Goal: Task Accomplishment & Management: Complete application form

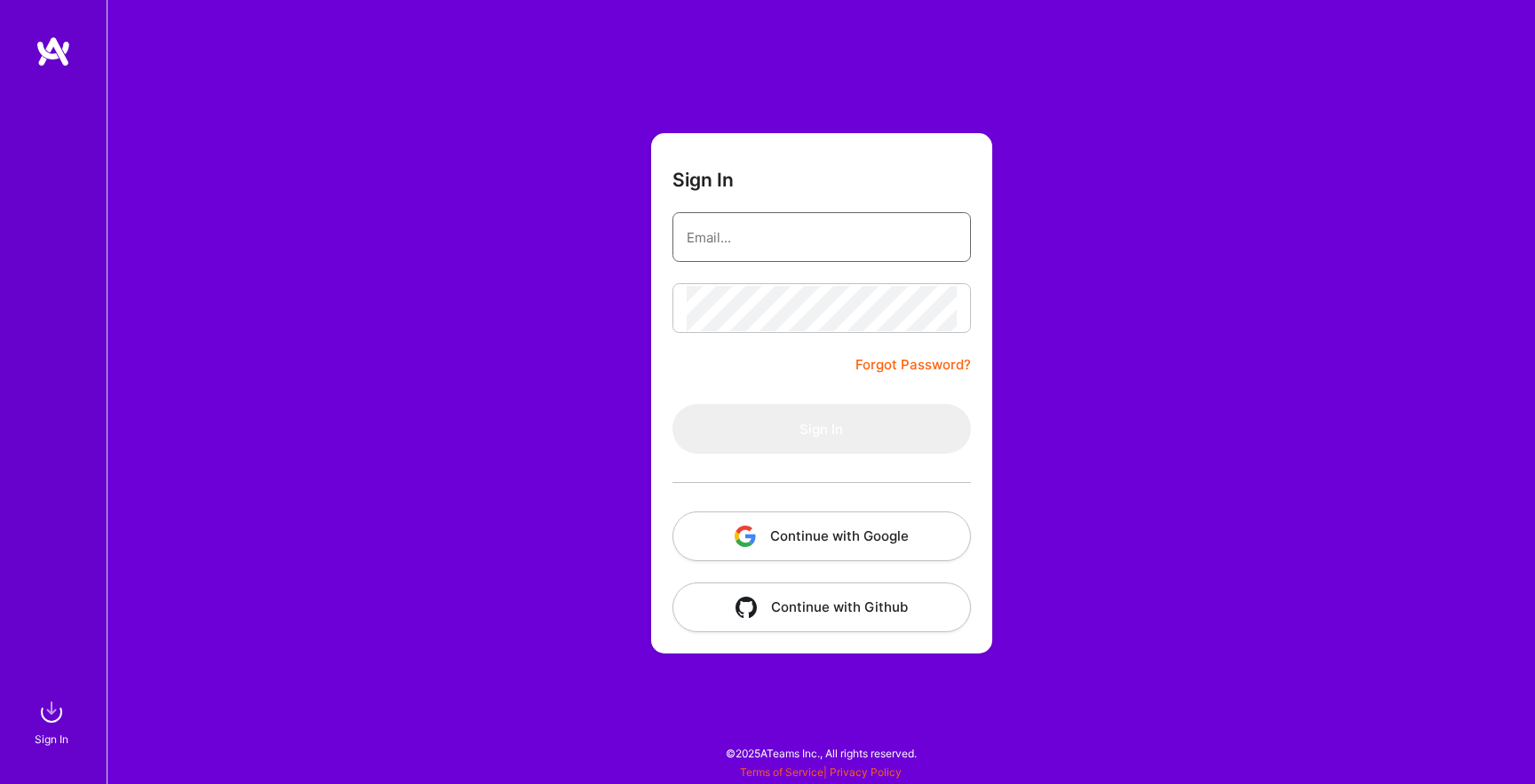
type input "[EMAIL_ADDRESS][DOMAIN_NAME]"
click at [781, 419] on button "Sign In" at bounding box center [821, 429] width 299 height 50
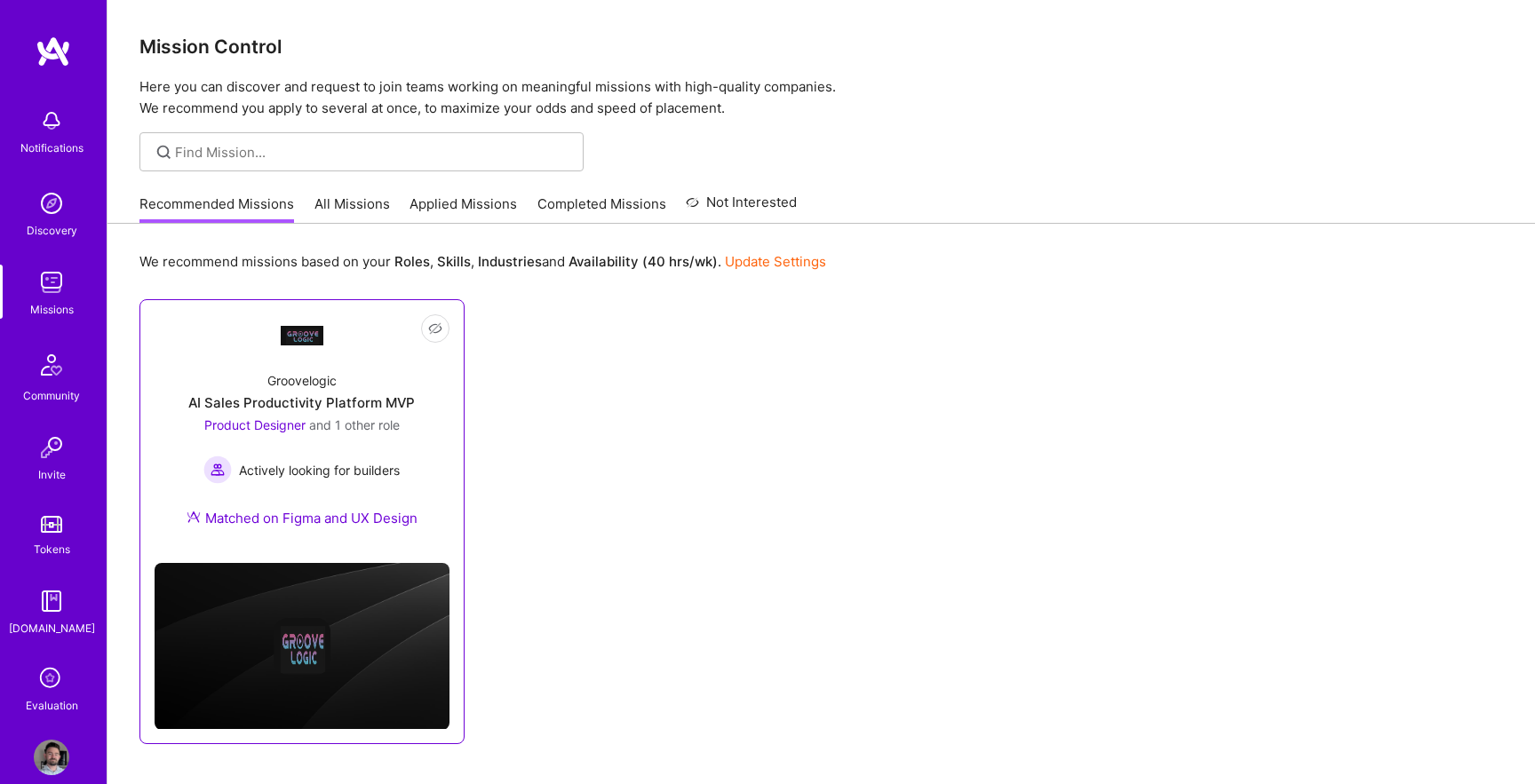
click at [384, 403] on div "AI Sales Productivity Platform MVP" at bounding box center [302, 402] width 226 height 19
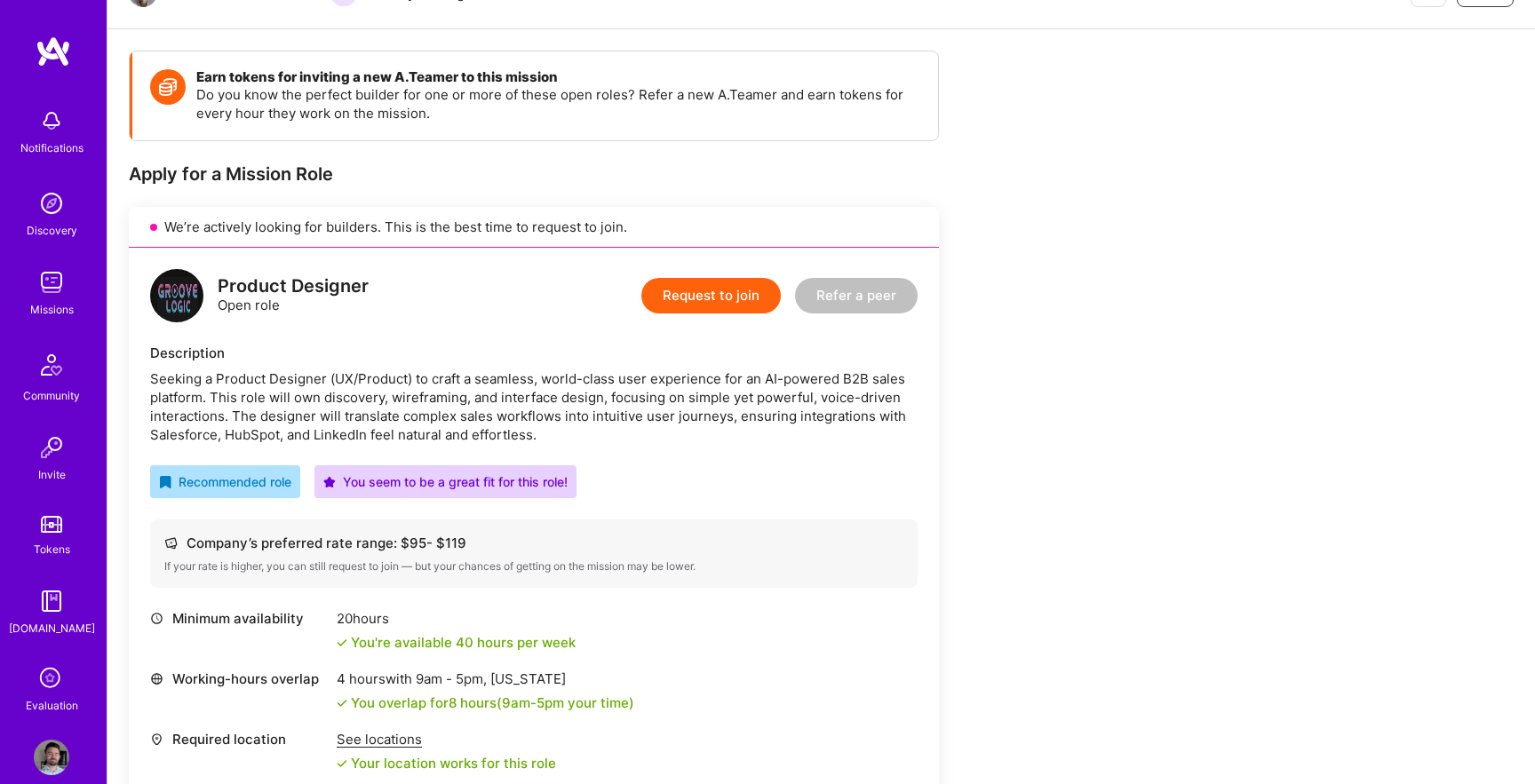
scroll to position [222, 0]
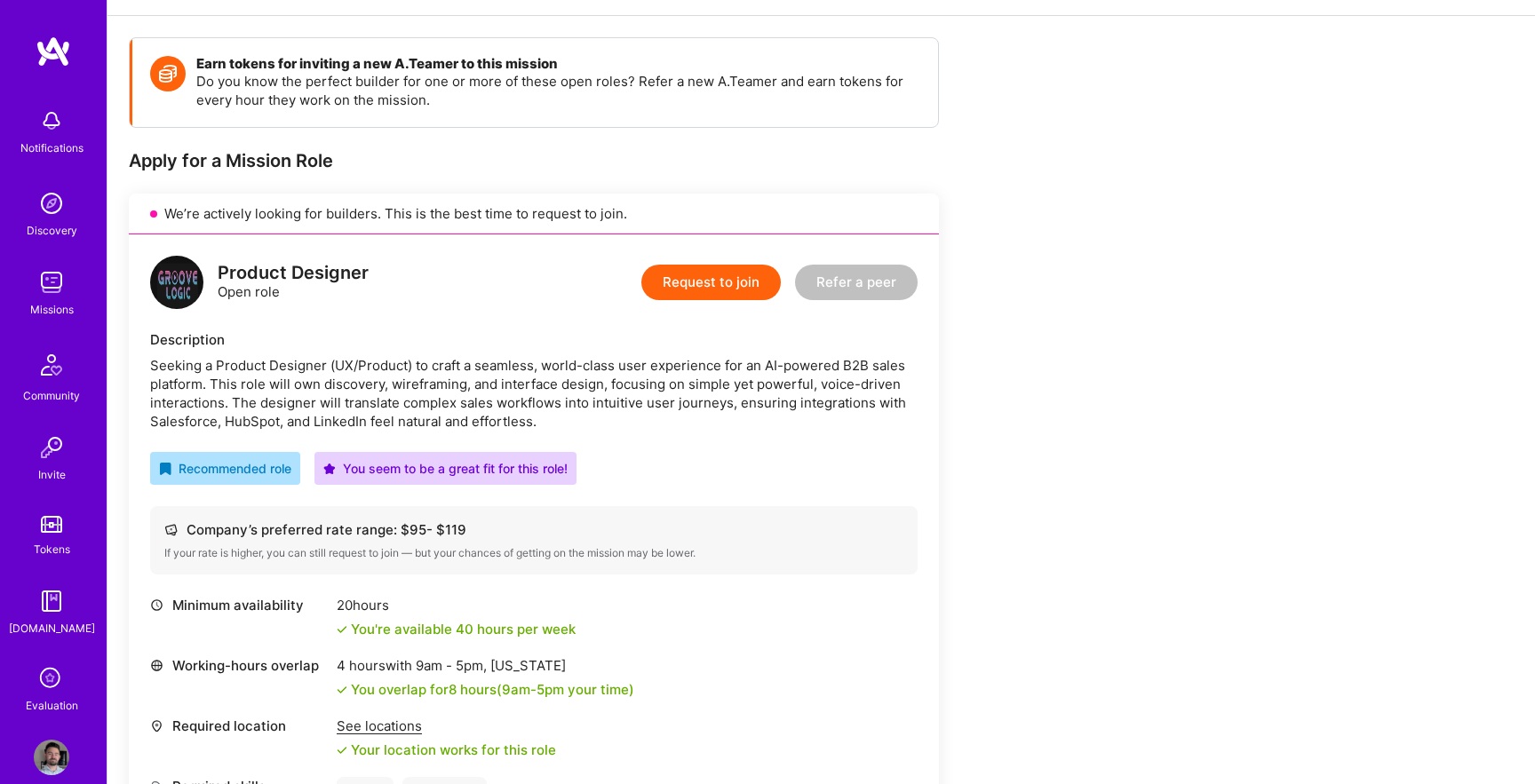
click at [721, 284] on button "Request to join" at bounding box center [711, 283] width 139 height 36
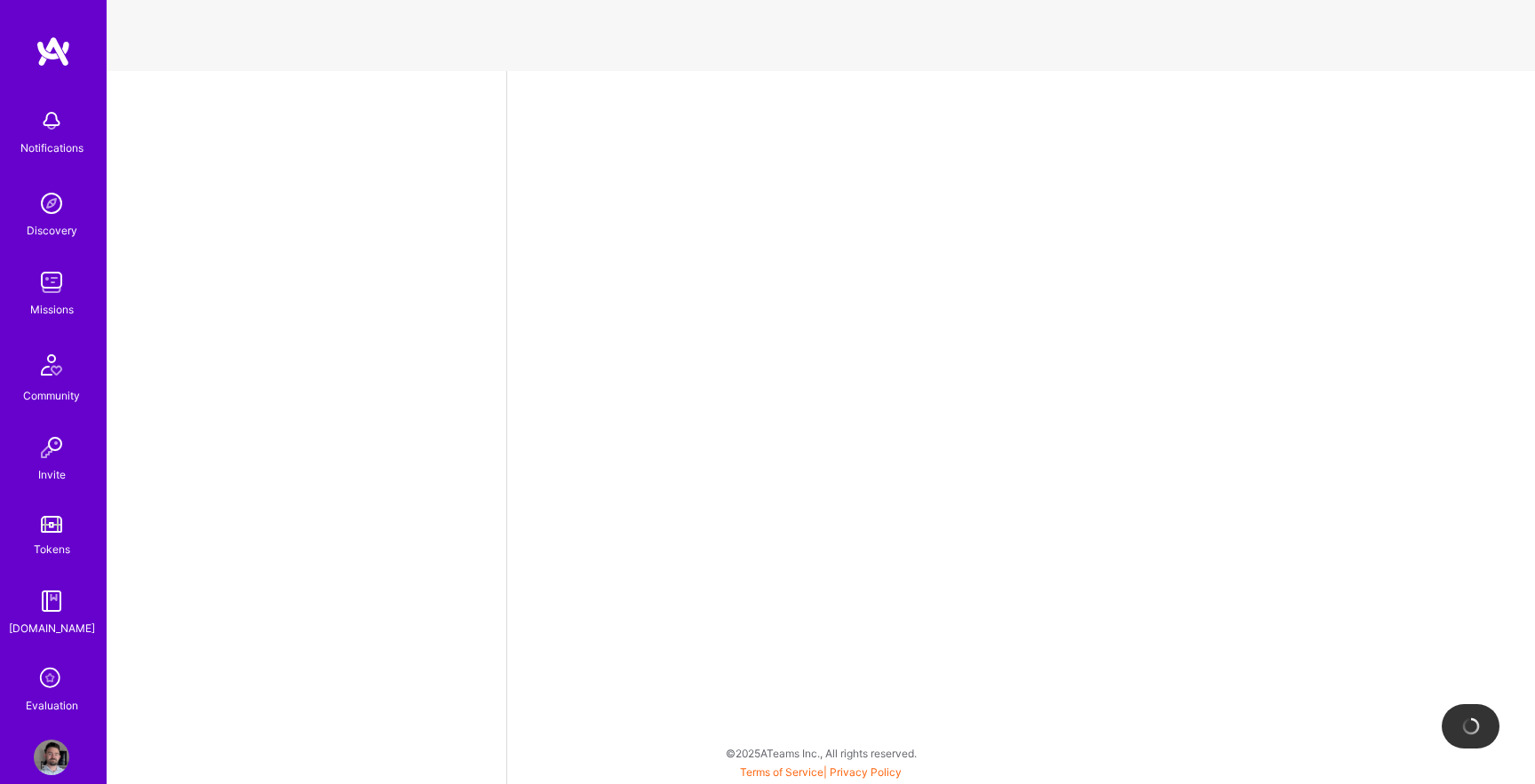
select select "US"
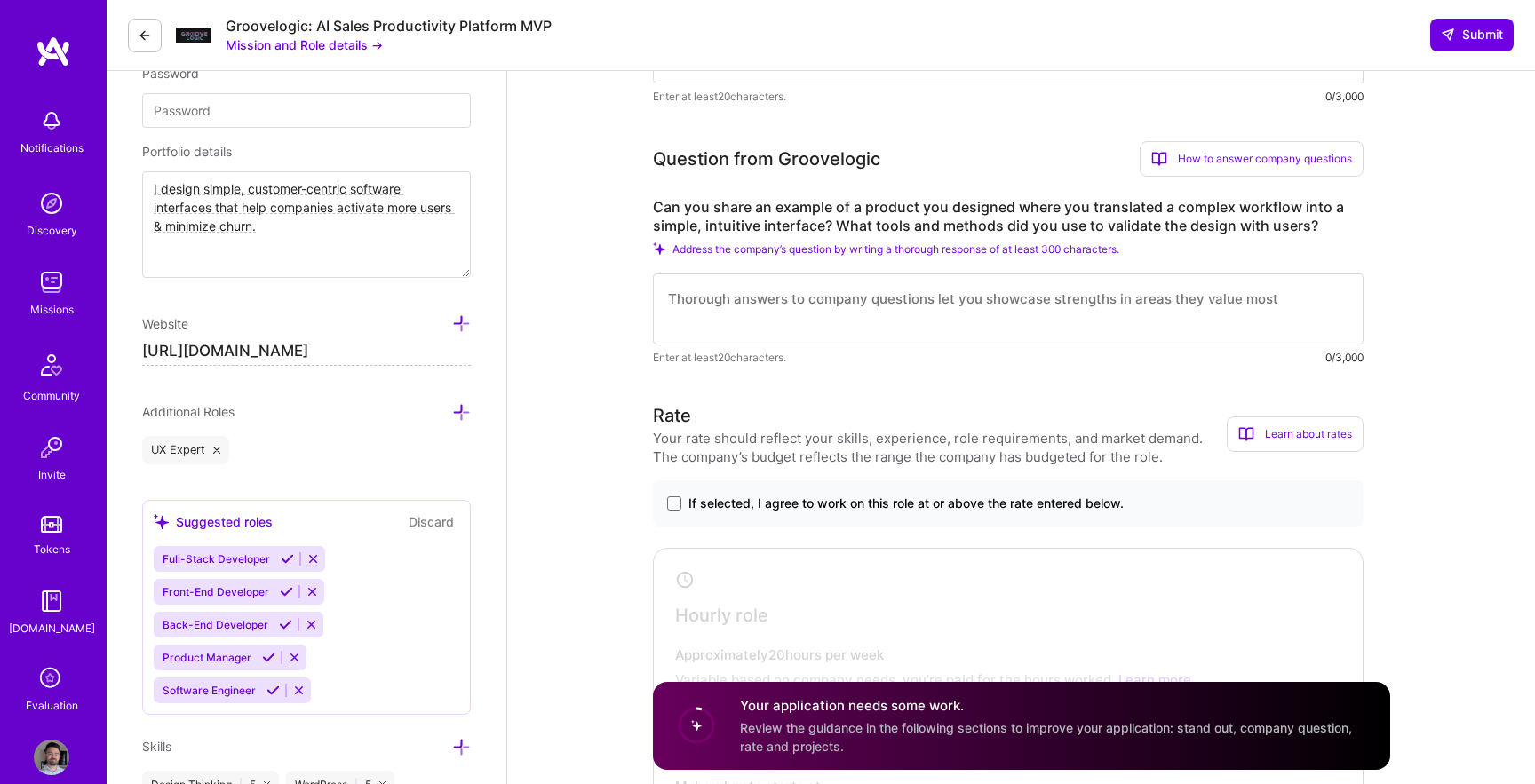
scroll to position [660, 0]
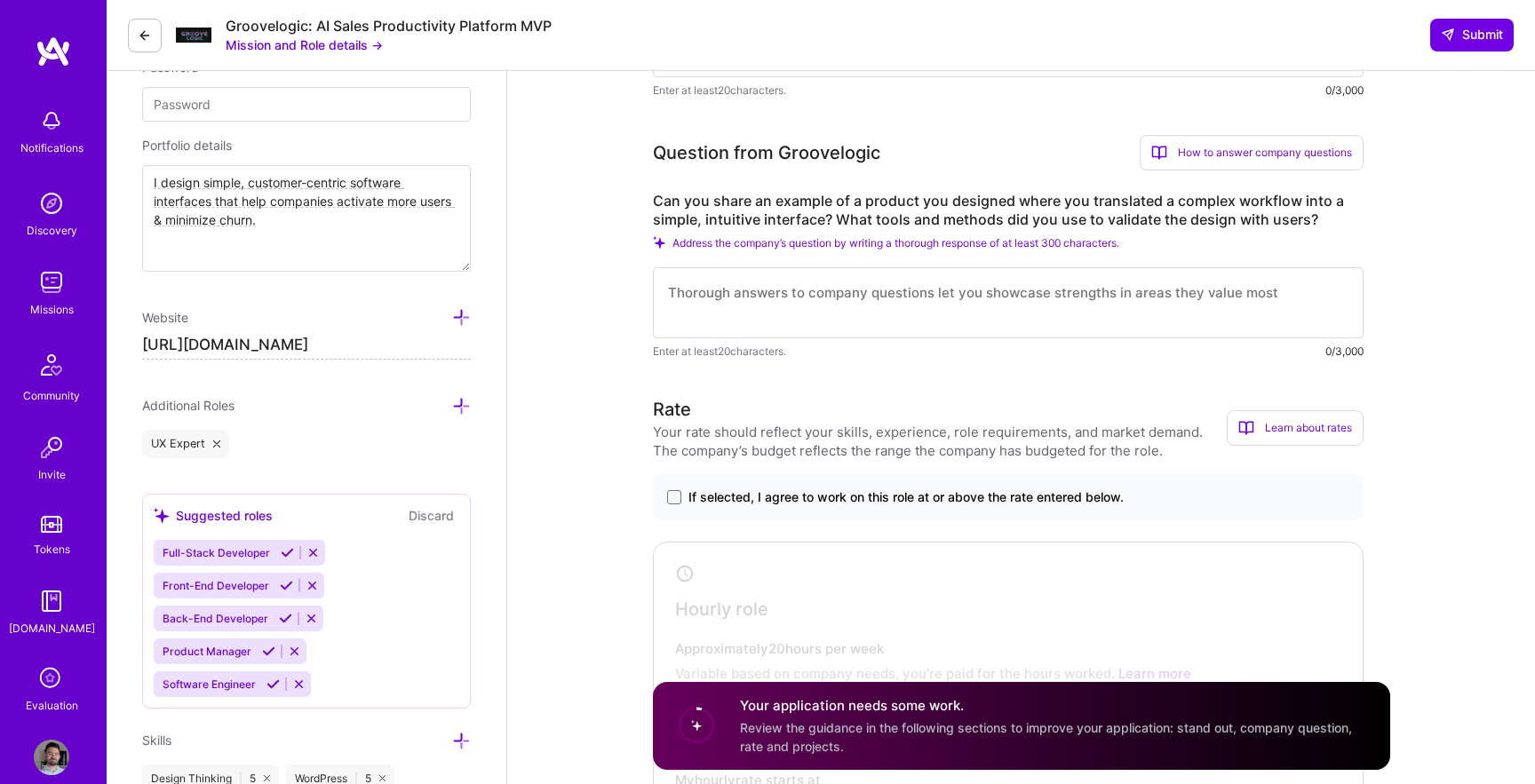
click at [812, 299] on textarea at bounding box center [1009, 303] width 711 height 71
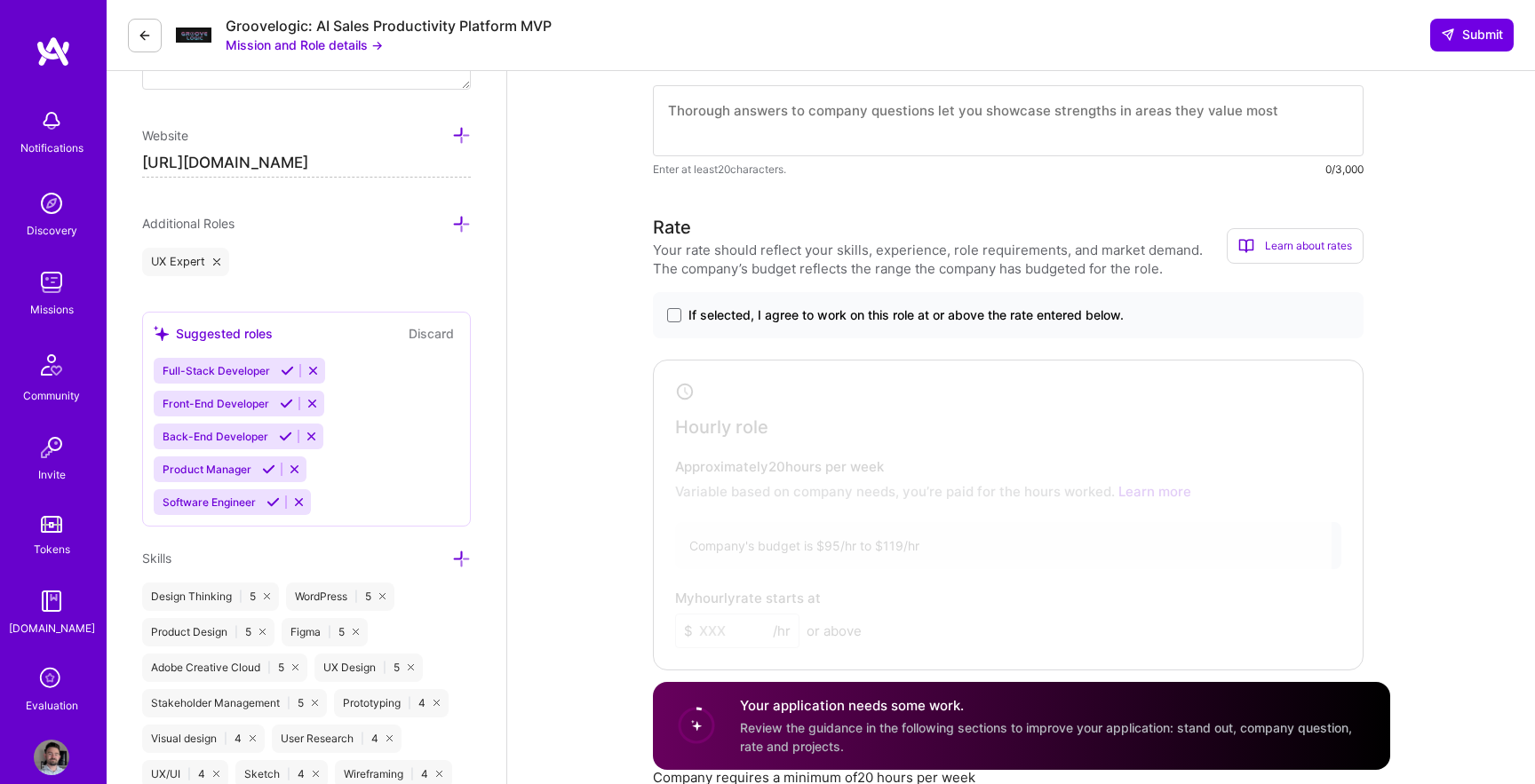
scroll to position [860, 0]
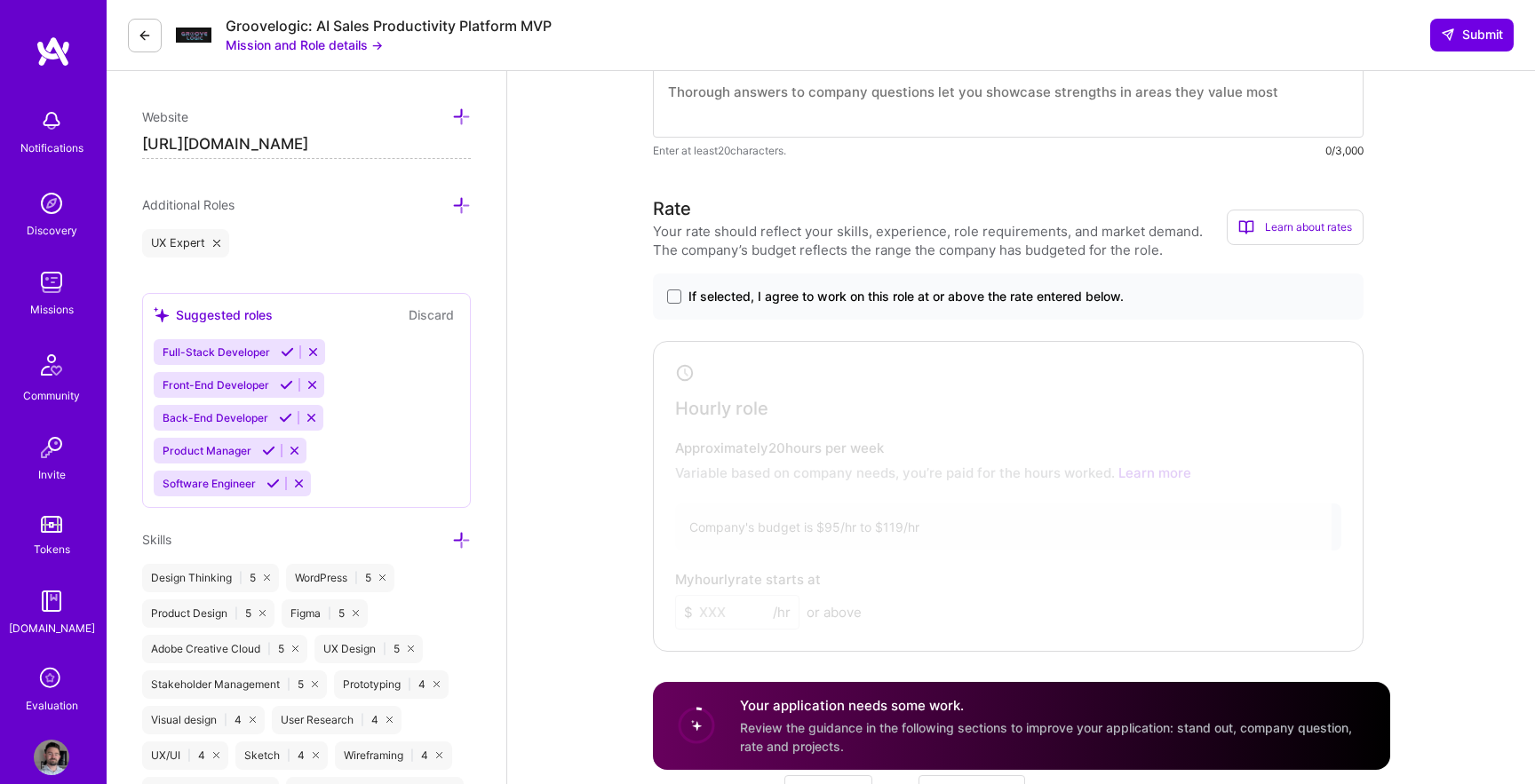
click at [821, 294] on span "If selected, I agree to work on this role at or above the rate entered below." at bounding box center [907, 297] width 435 height 18
click at [0, 0] on input "If selected, I agree to work on this role at or above the rate entered below." at bounding box center [0, 0] width 0 height 0
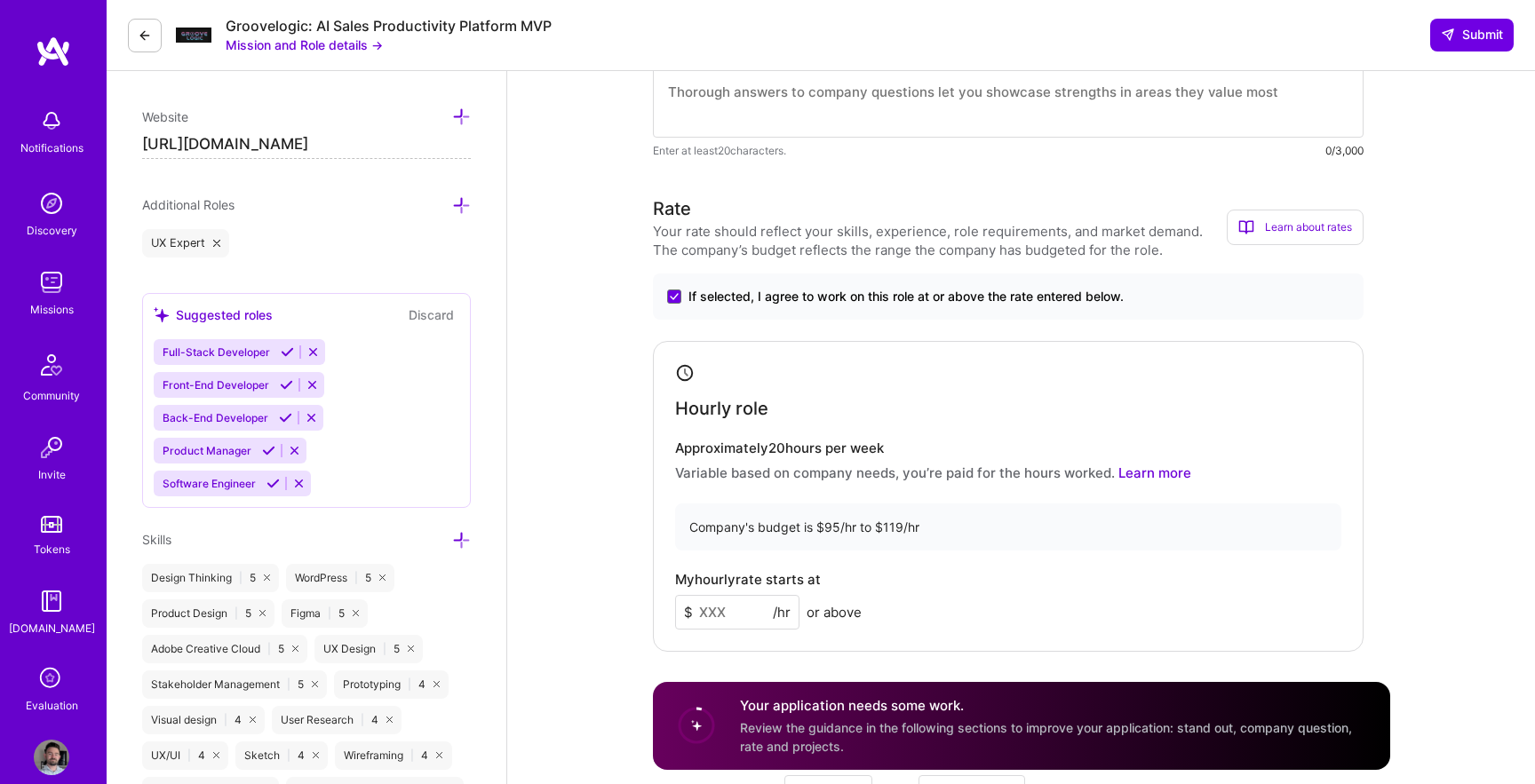
click at [753, 613] on input at bounding box center [737, 612] width 124 height 35
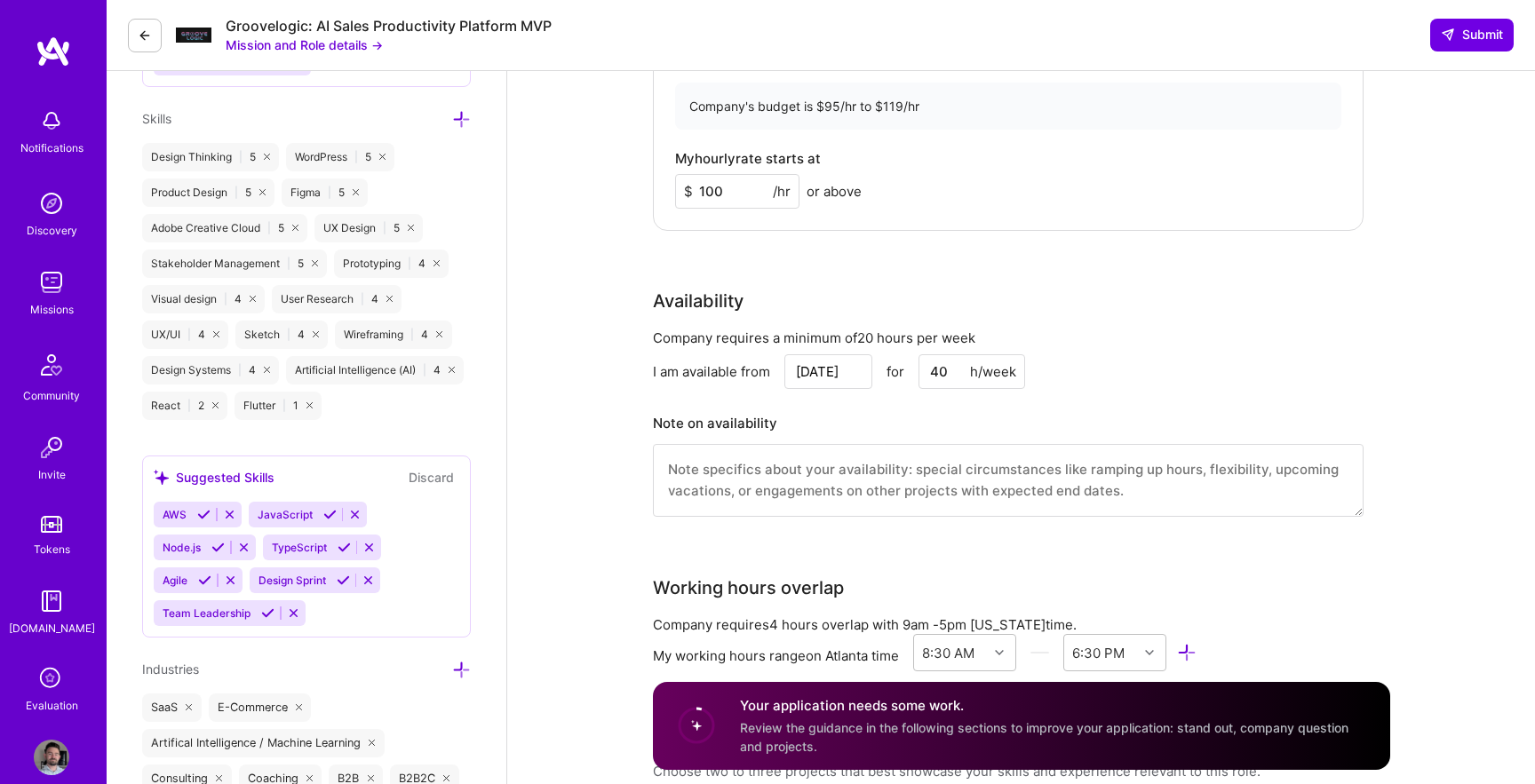
scroll to position [1348, 0]
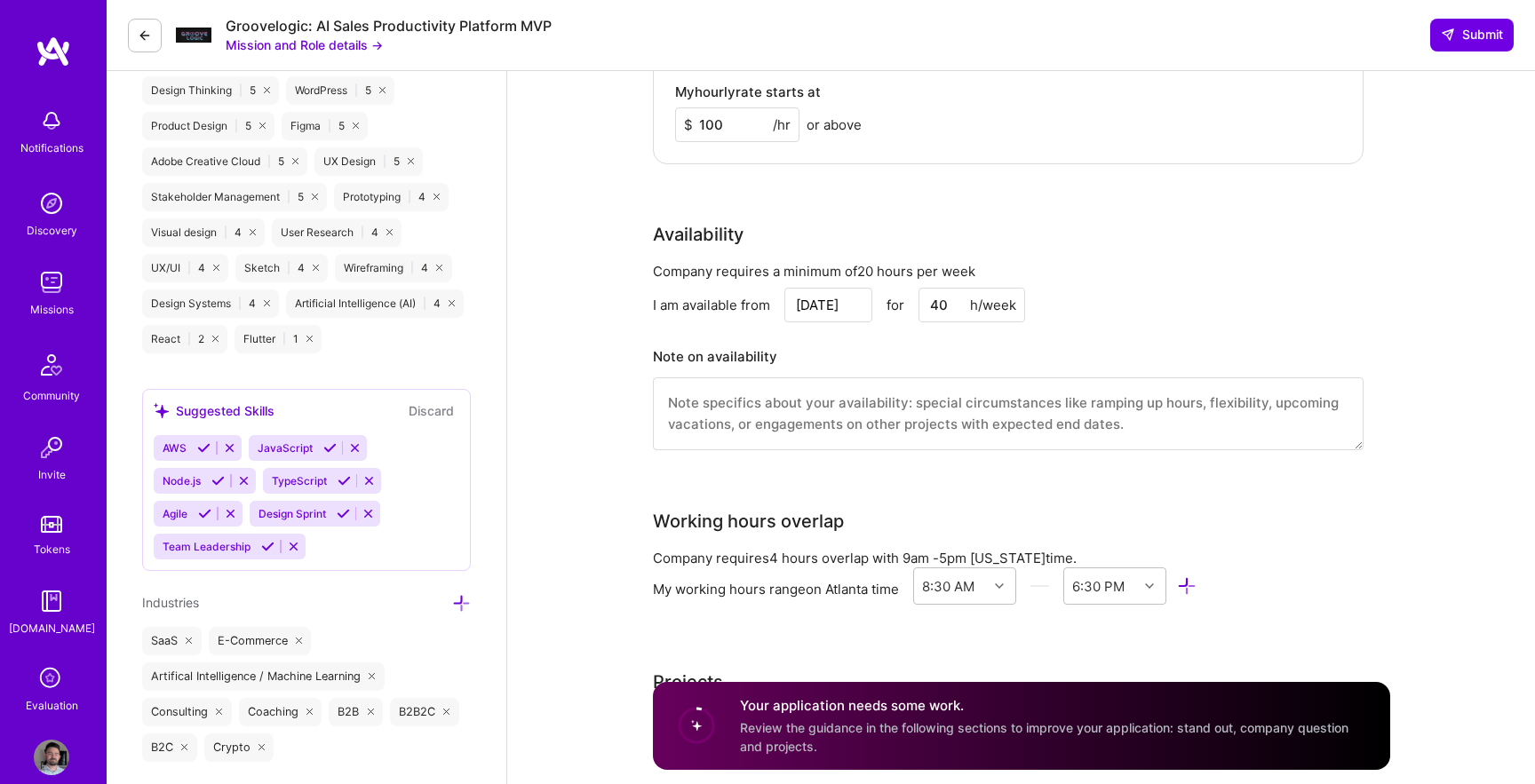
type input "100"
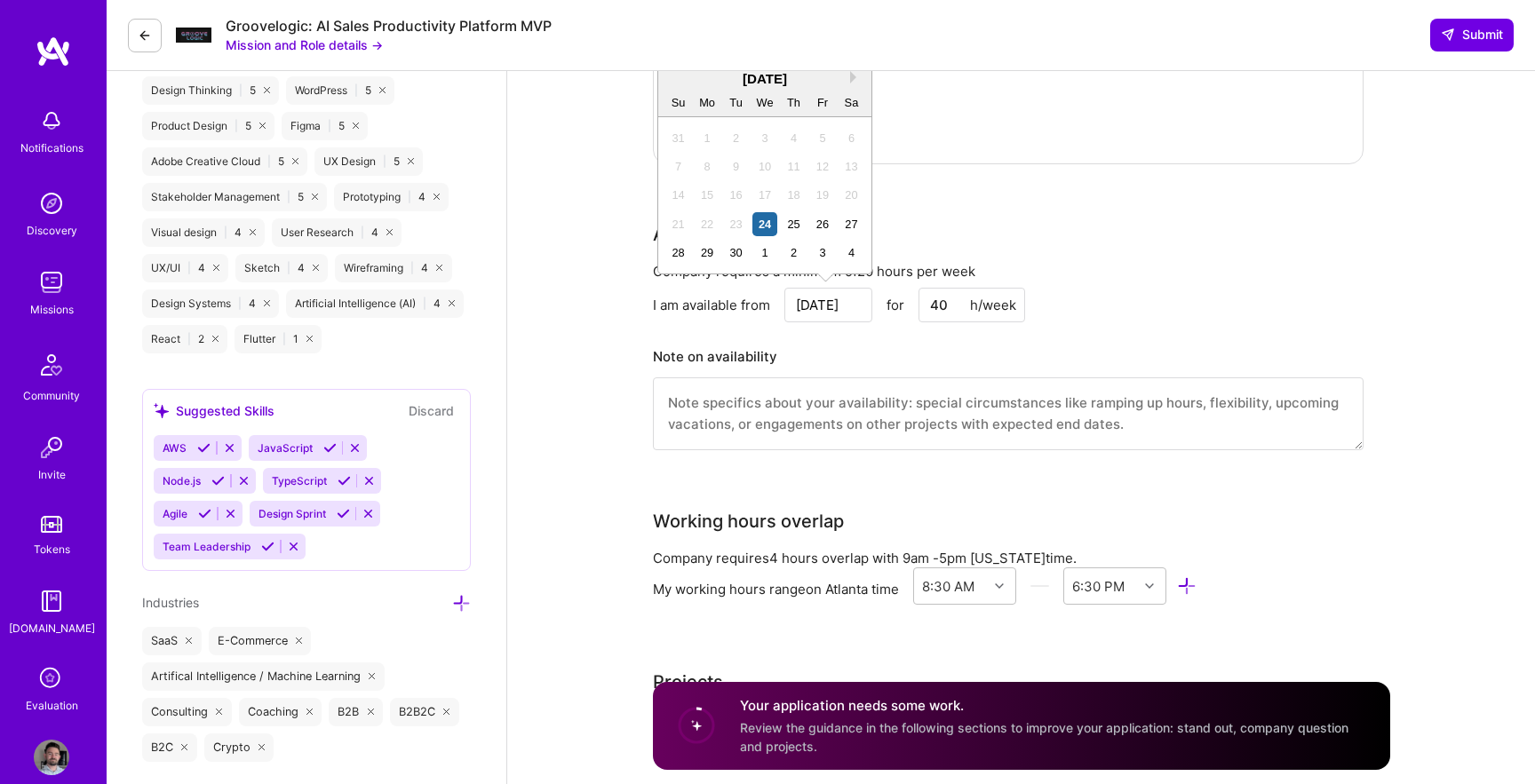
click at [836, 302] on input "[DATE]" at bounding box center [828, 305] width 88 height 35
click at [707, 258] on div "29" at bounding box center [708, 253] width 24 height 24
type input "[DATE]"
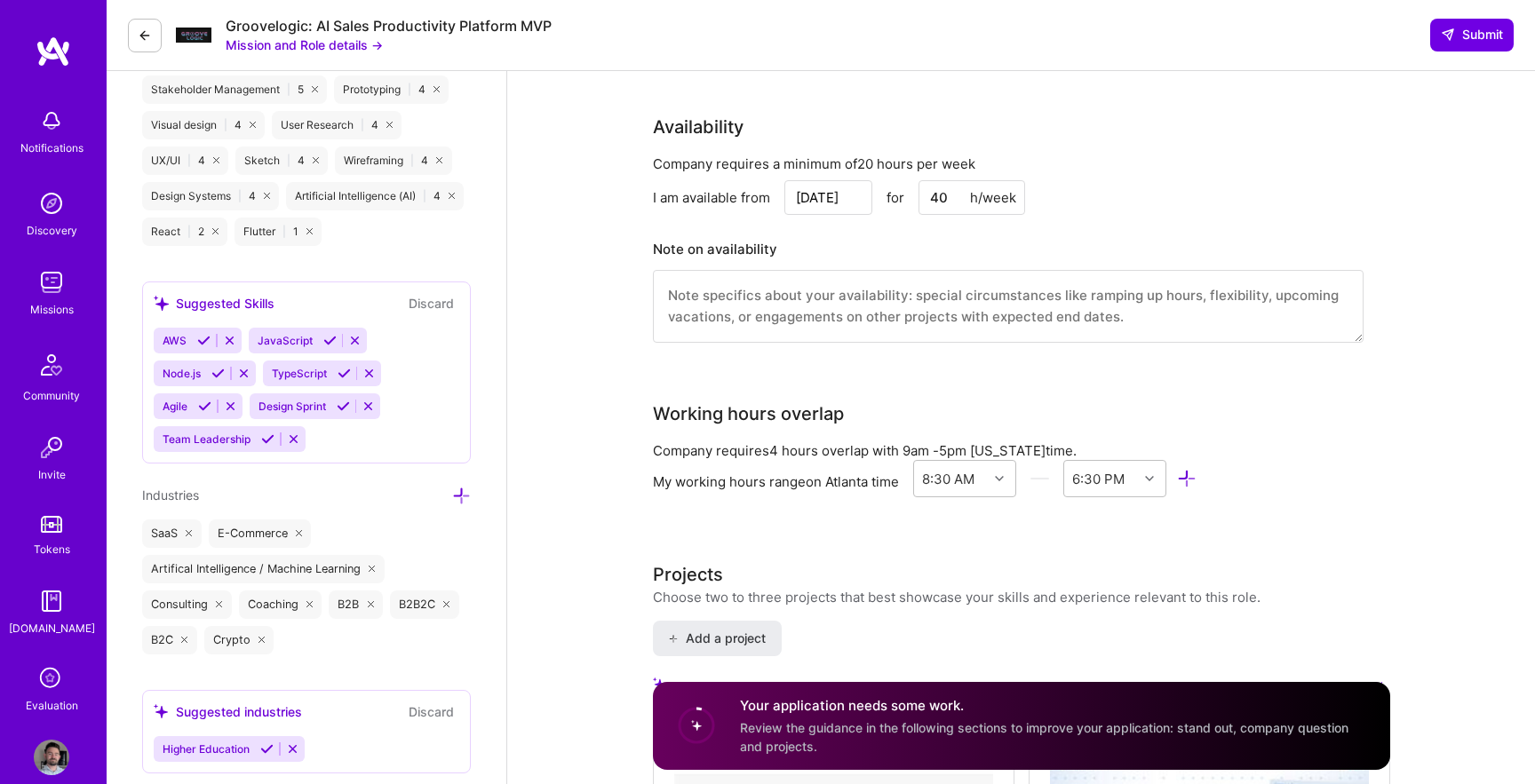
click at [976, 318] on textarea at bounding box center [1009, 306] width 711 height 72
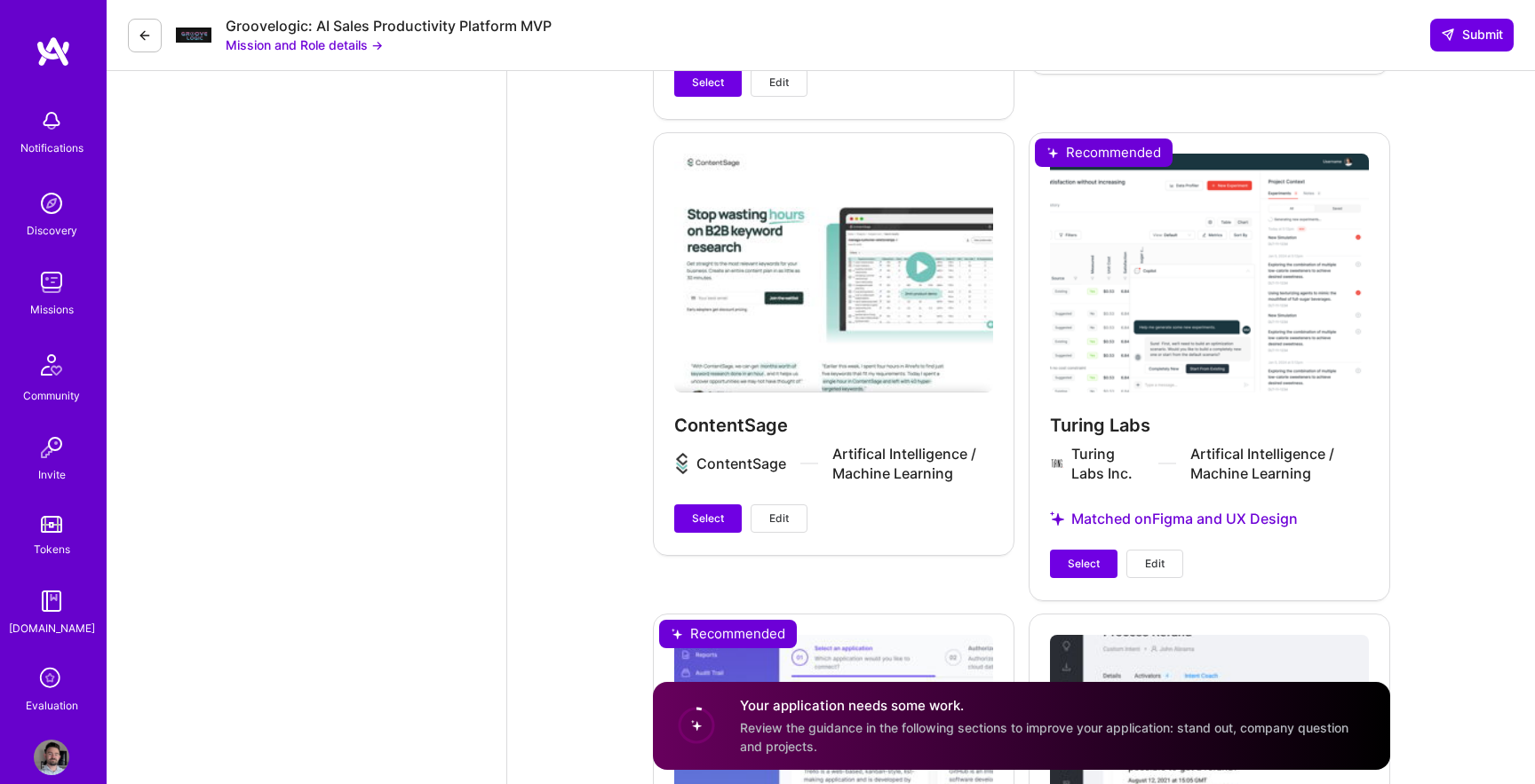
scroll to position [2567, 0]
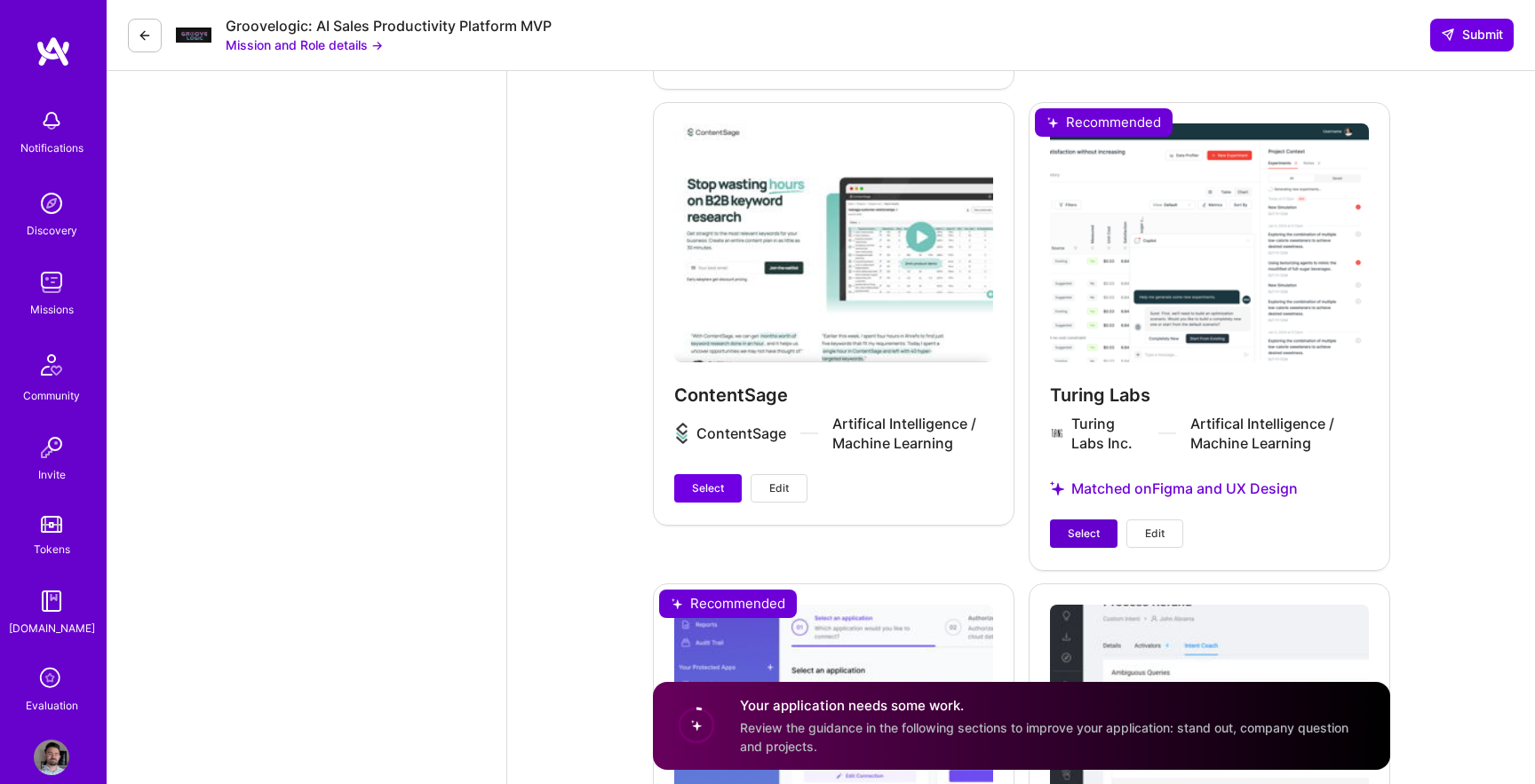
type textarea "Available full-time, part-time, or via consultative [MEDICAL_DATA]."
click at [1077, 533] on span "Select" at bounding box center [1084, 534] width 32 height 16
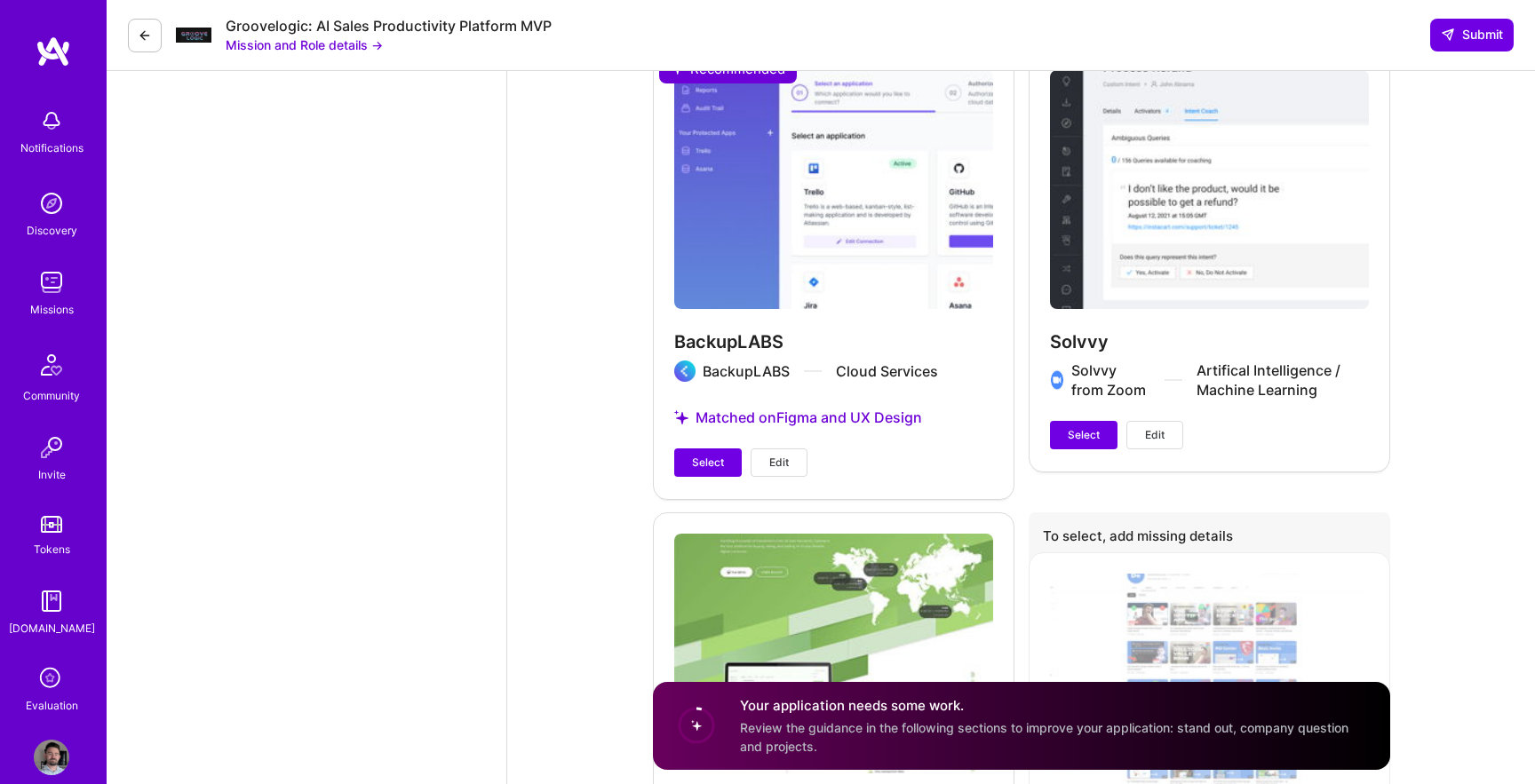
scroll to position [3132, 0]
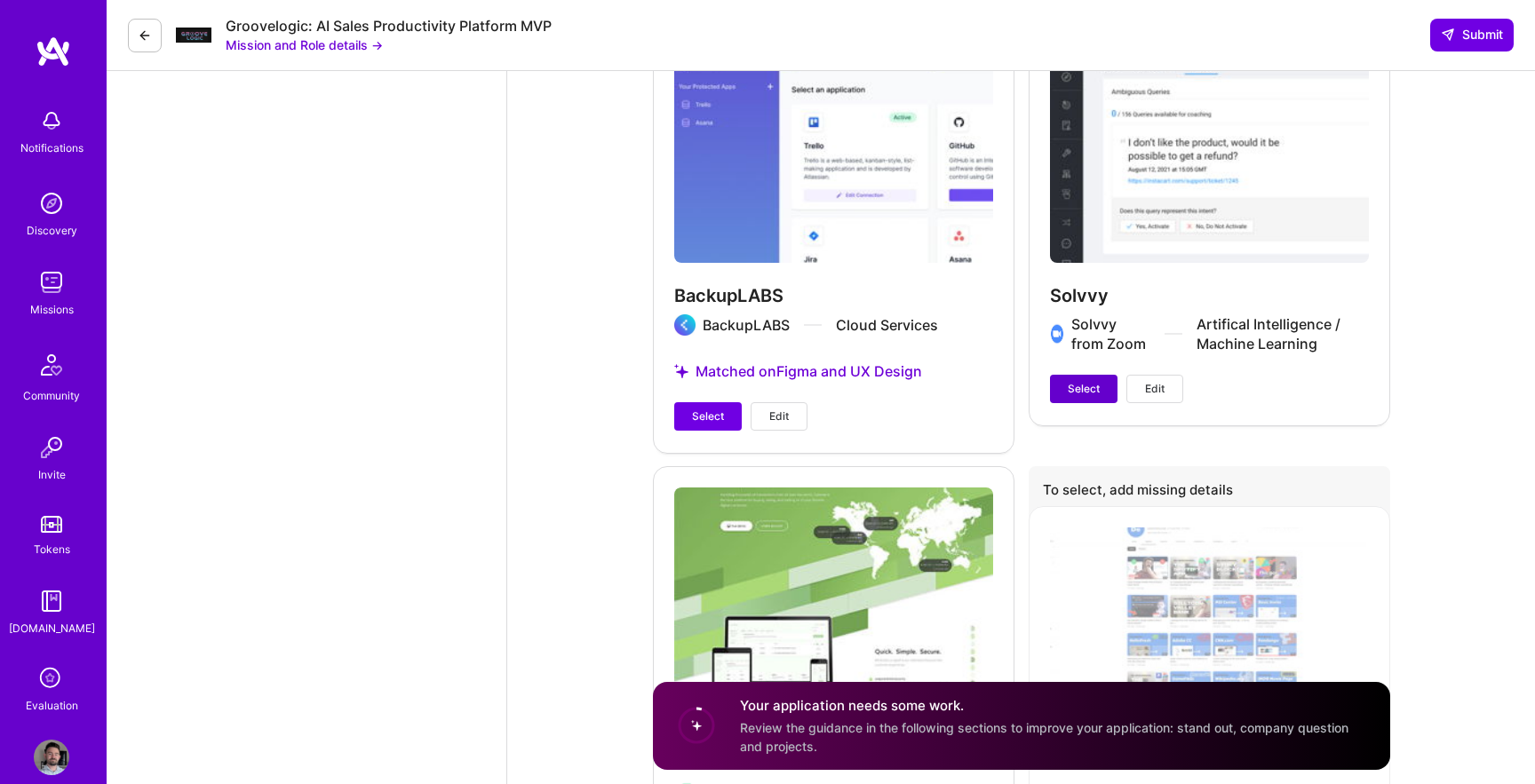
click at [1097, 390] on span "Select" at bounding box center [1084, 389] width 32 height 16
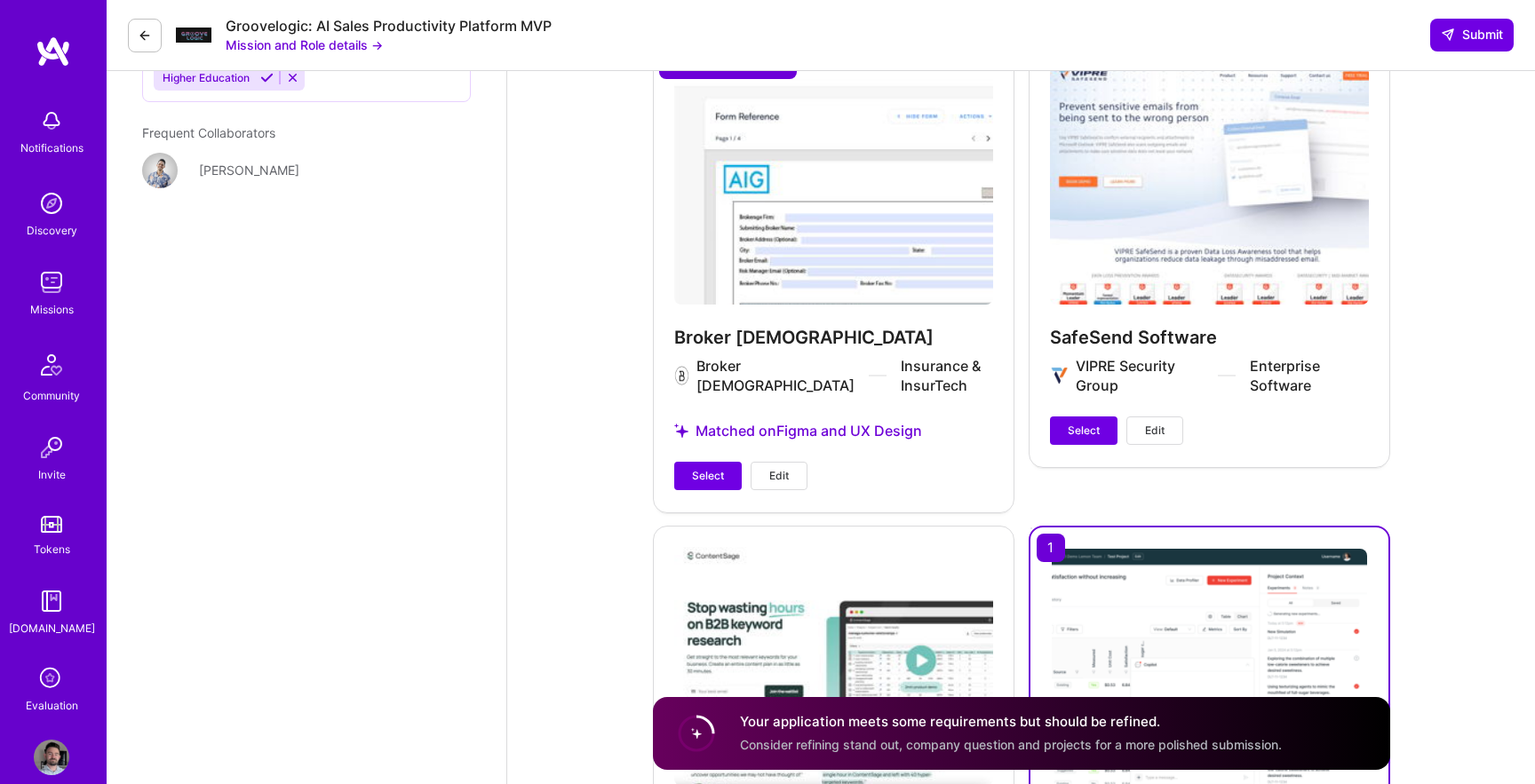
scroll to position [2118, 0]
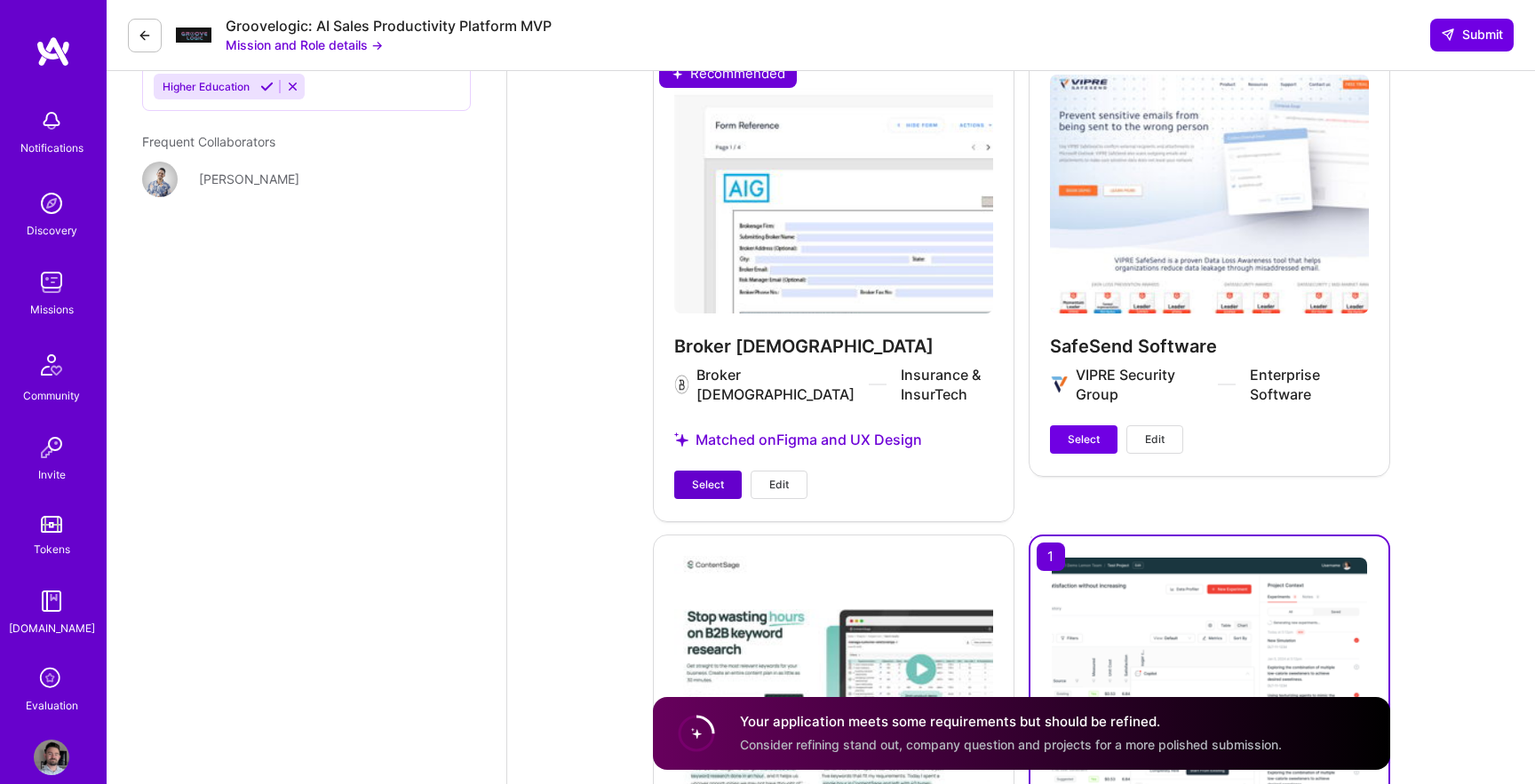
click at [703, 486] on span "Select" at bounding box center [708, 485] width 32 height 16
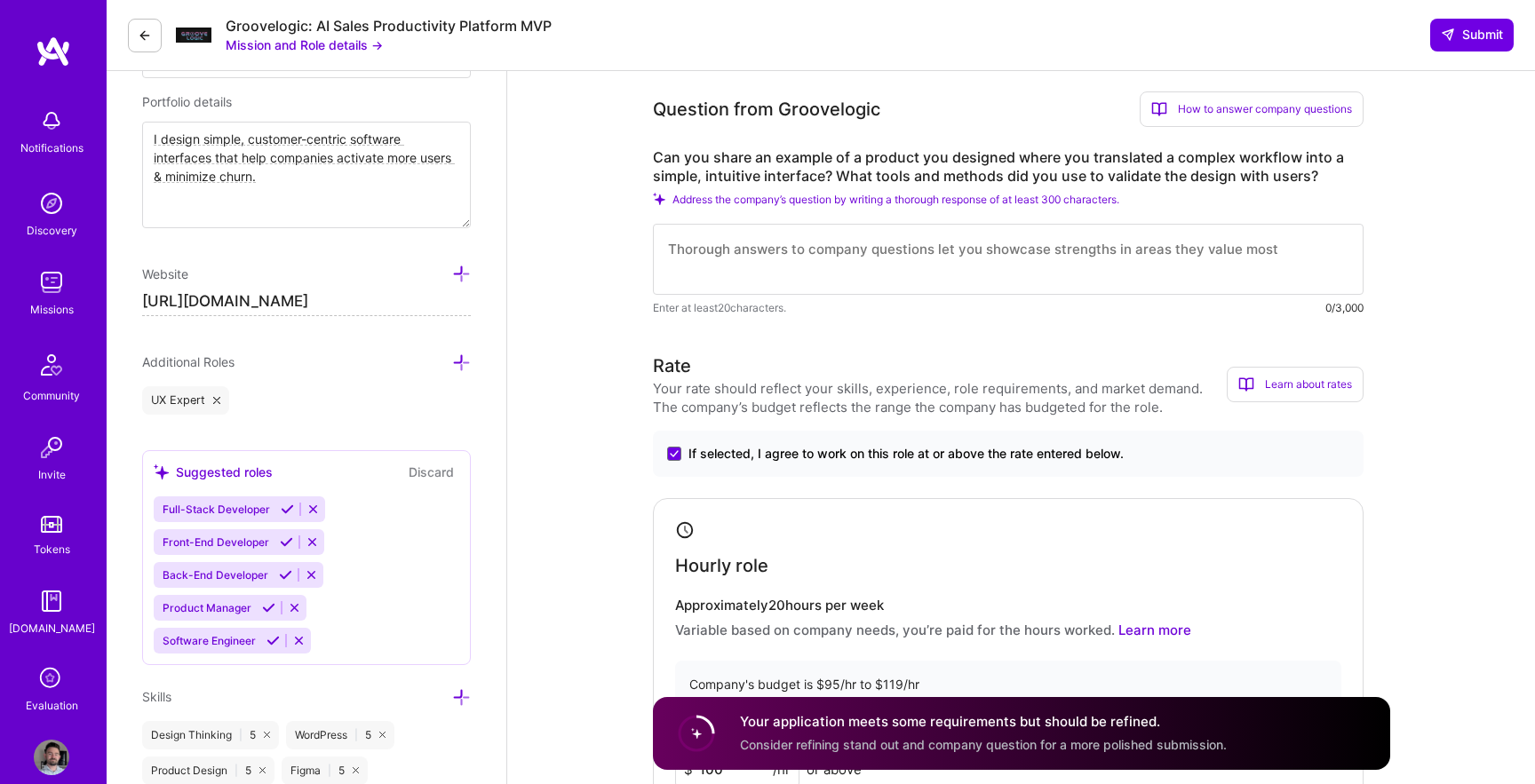
scroll to position [591, 0]
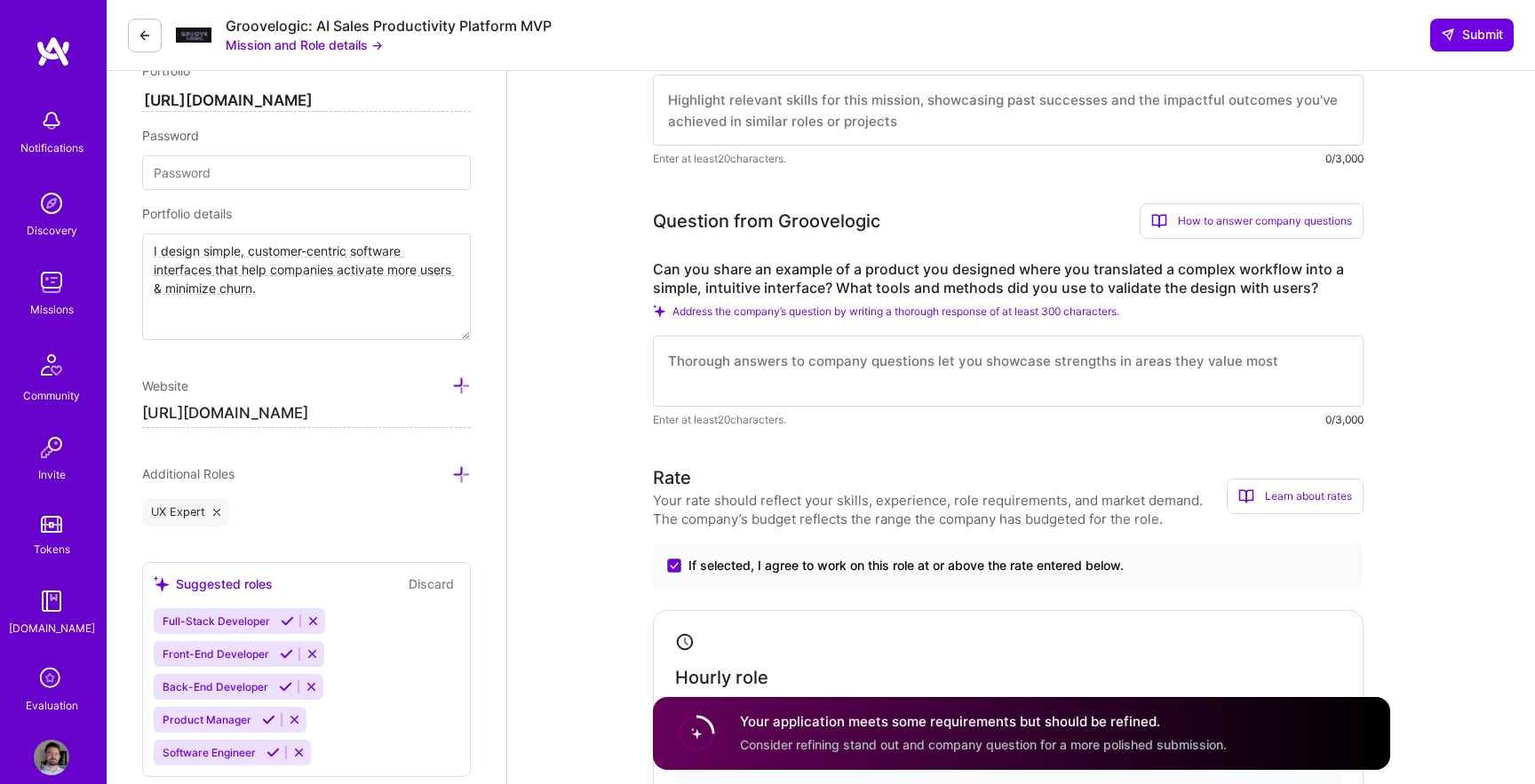
click at [892, 365] on textarea at bounding box center [1009, 371] width 711 height 71
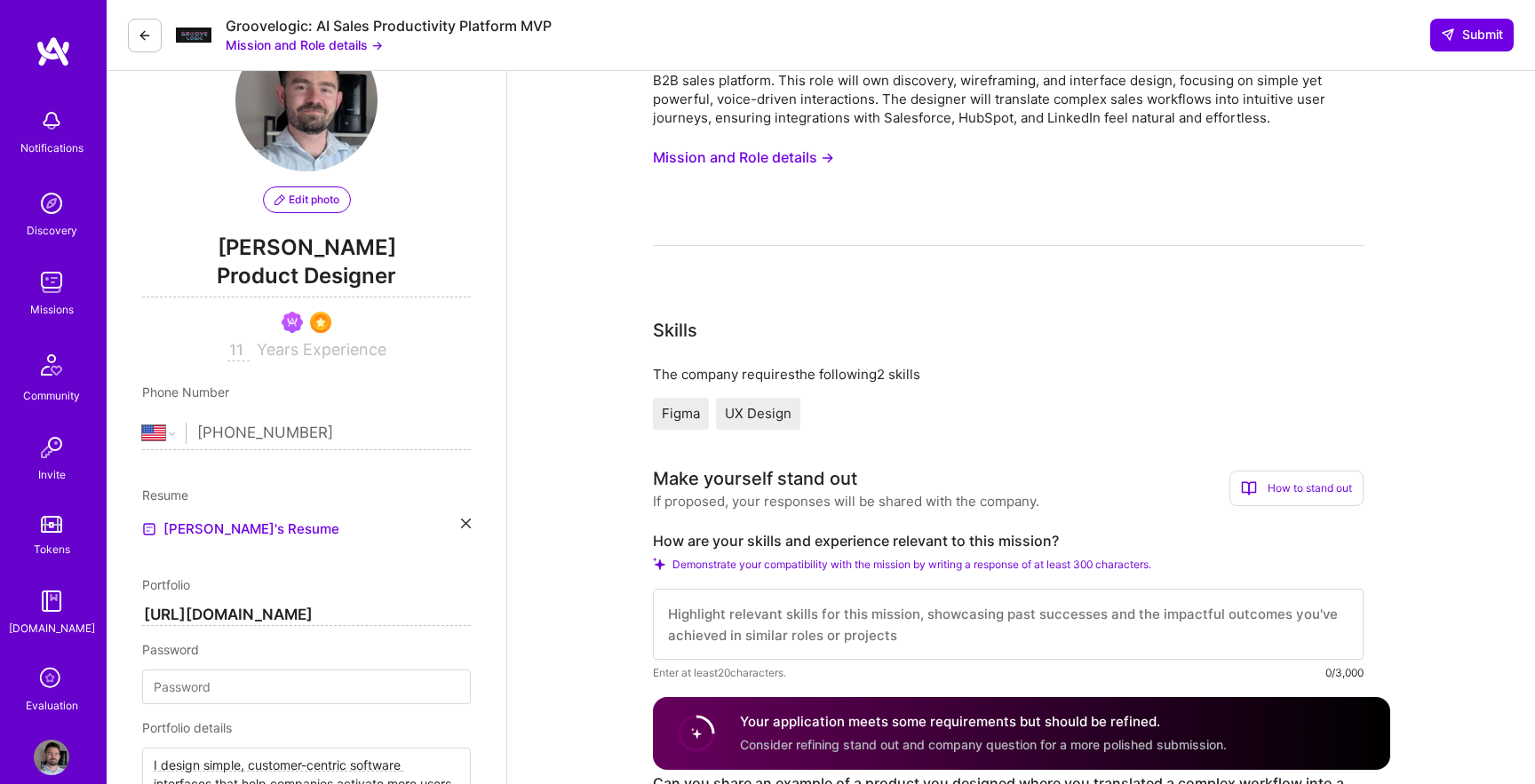
scroll to position [0, 0]
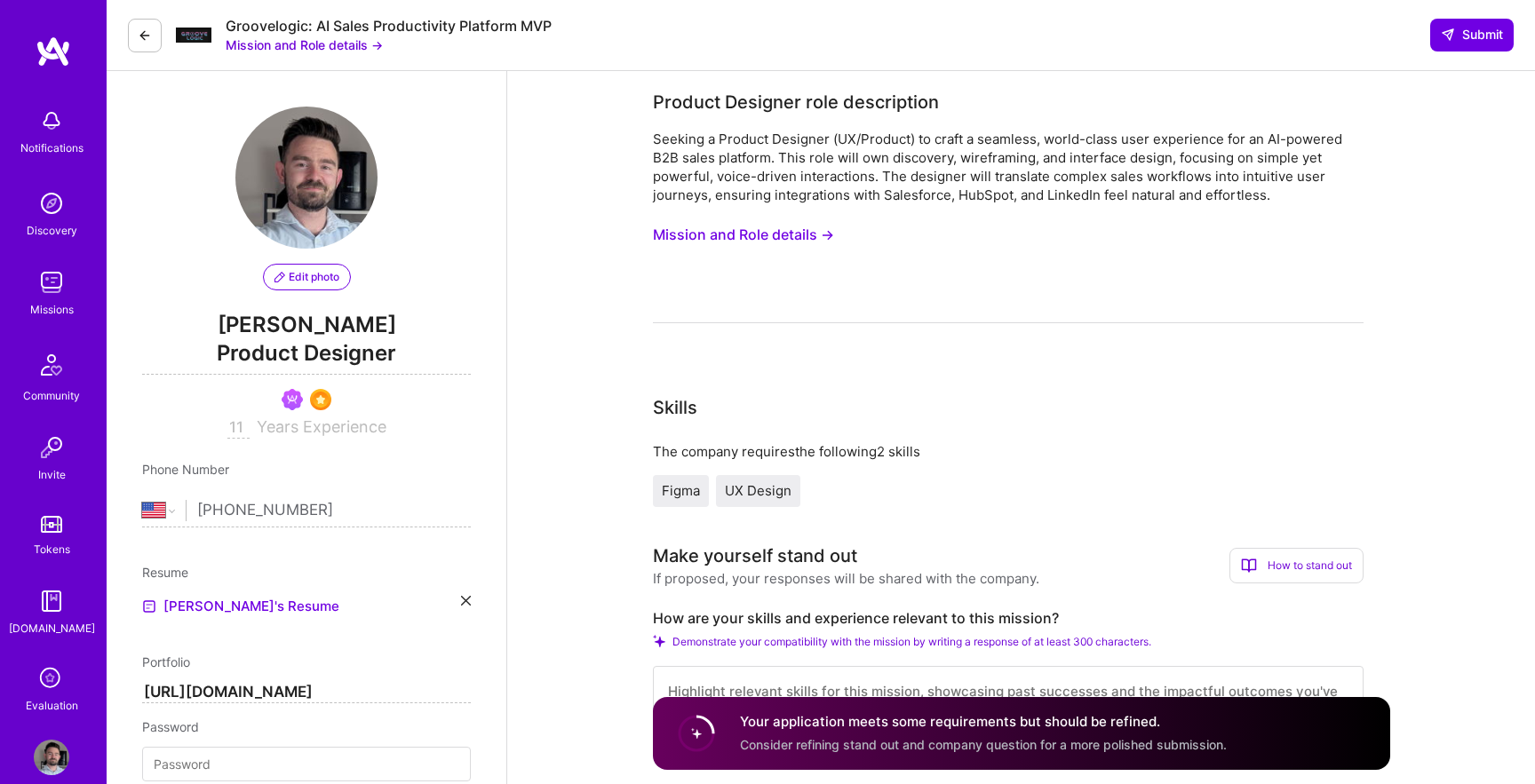
click at [815, 234] on button "Mission and Role details →" at bounding box center [744, 234] width 182 height 33
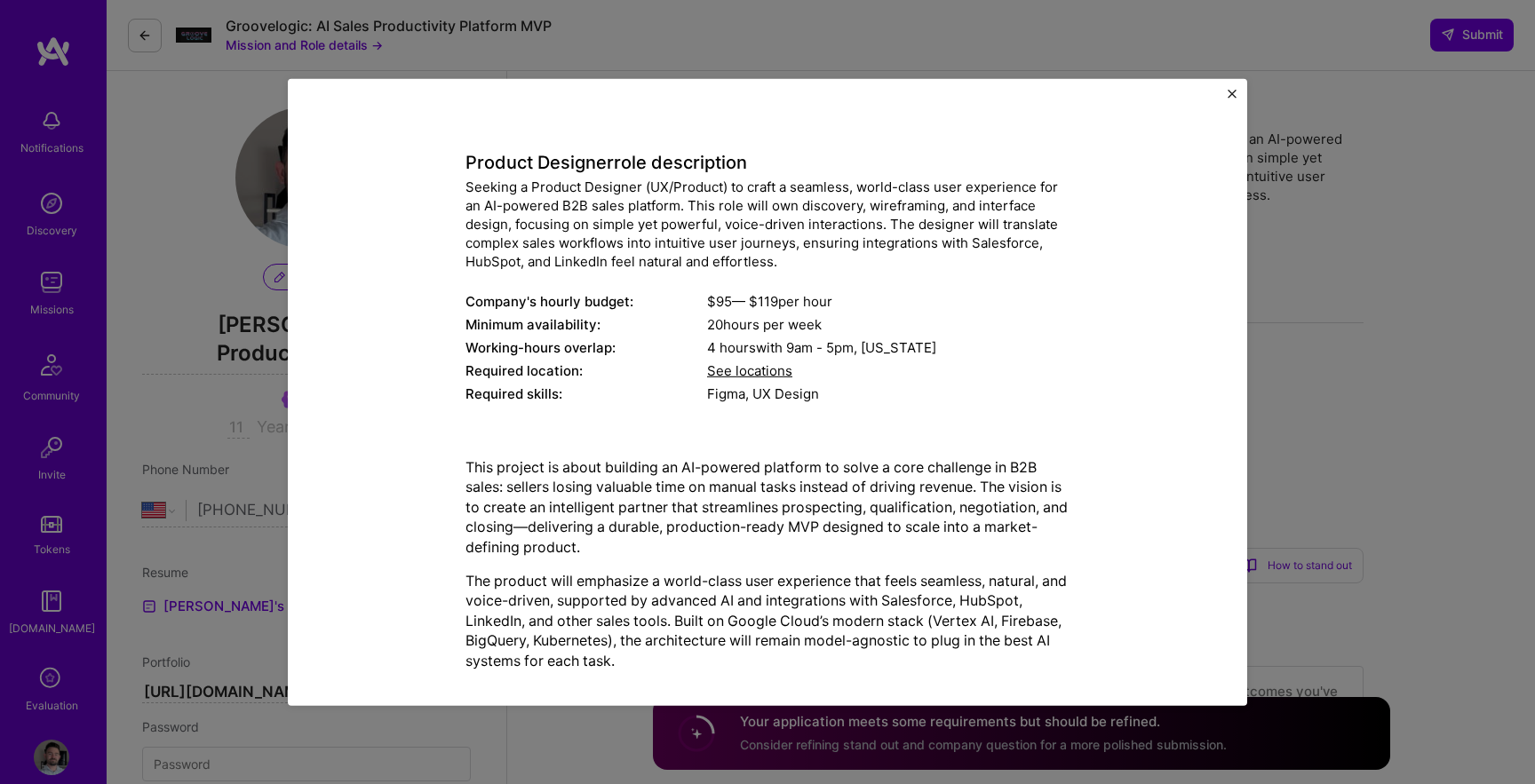
scroll to position [56, 0]
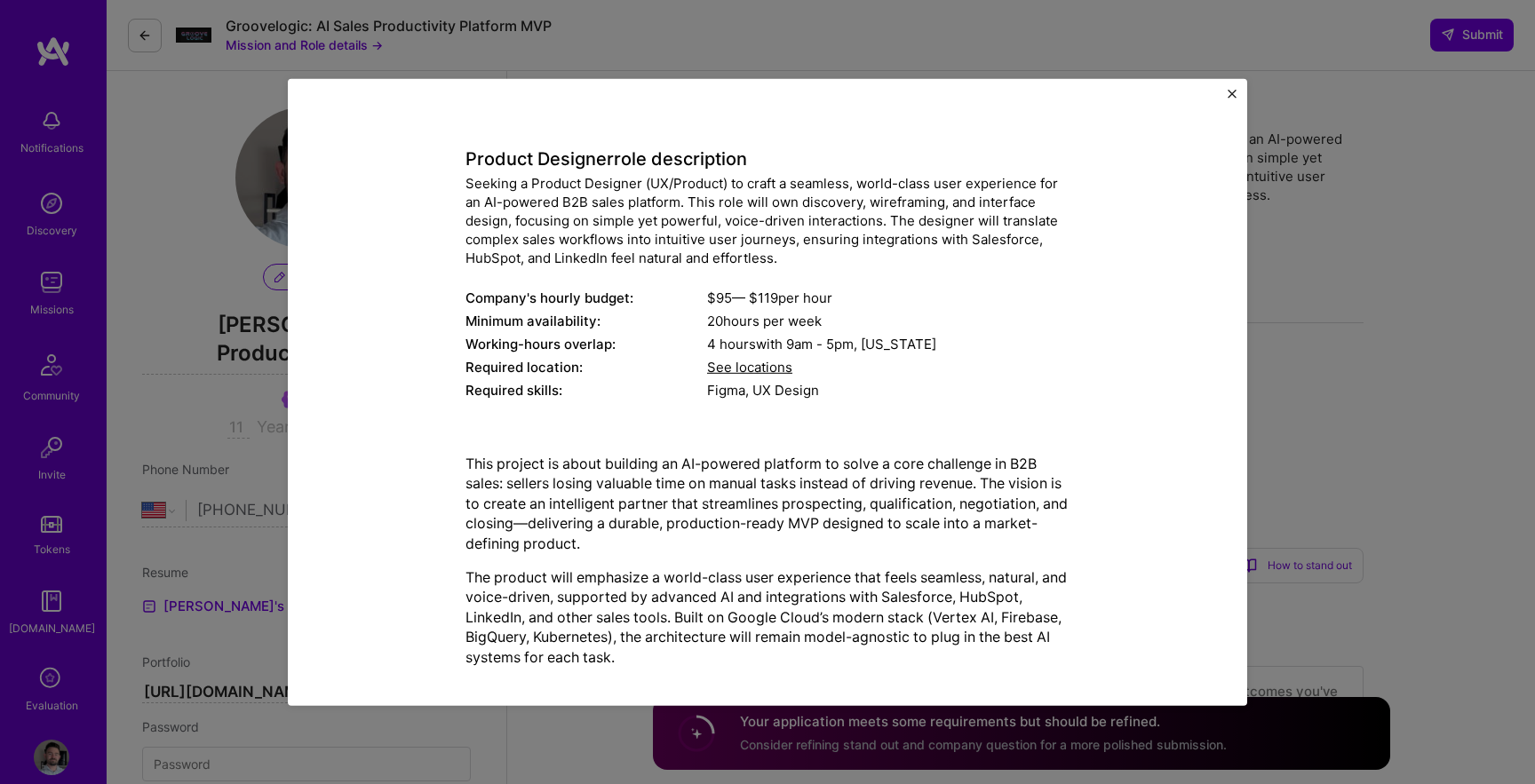
click at [822, 343] on span "9am - 5pm ," at bounding box center [821, 343] width 78 height 17
click at [767, 367] on span "See locations" at bounding box center [750, 367] width 85 height 17
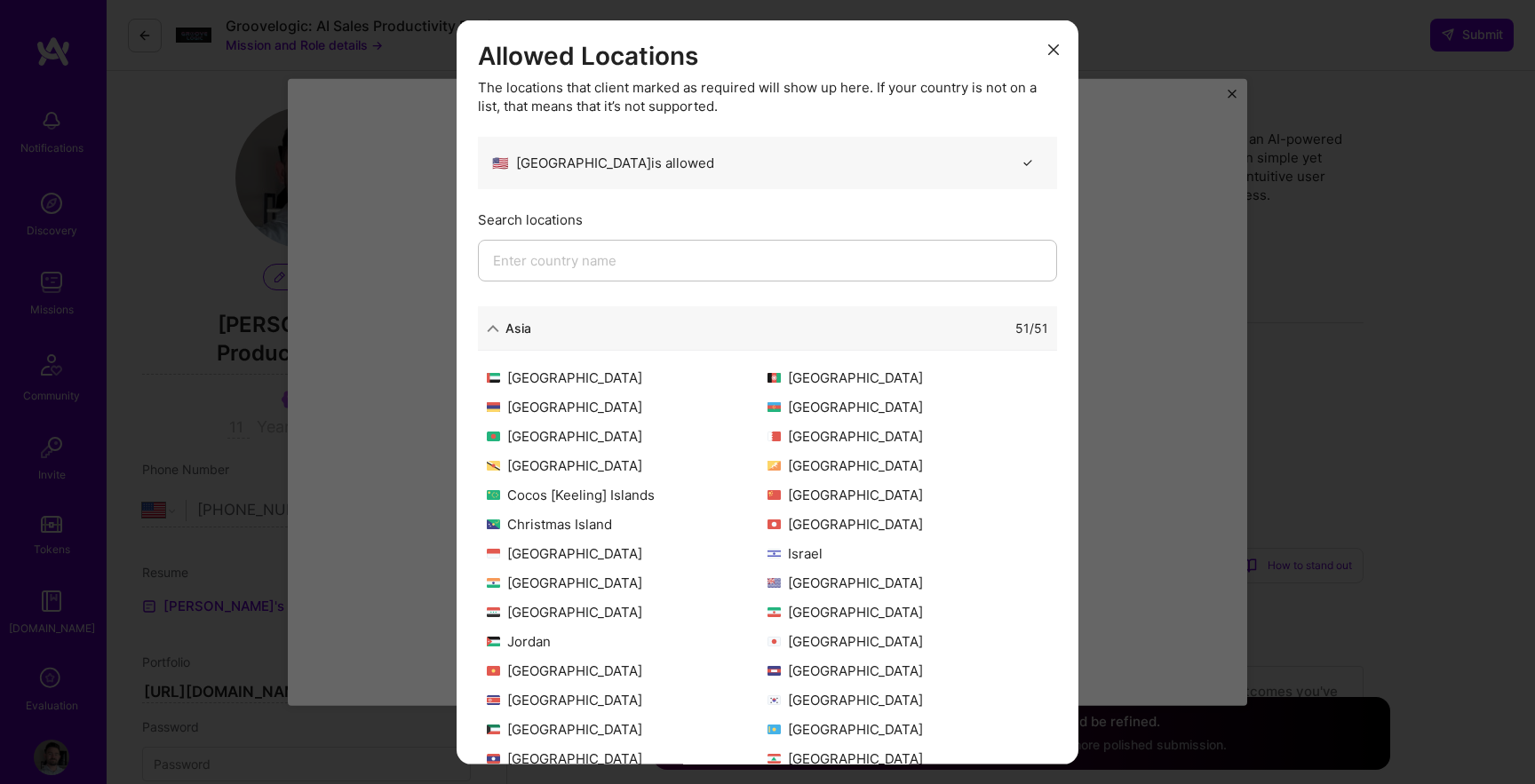
click at [1060, 50] on button "modal" at bounding box center [1053, 49] width 21 height 30
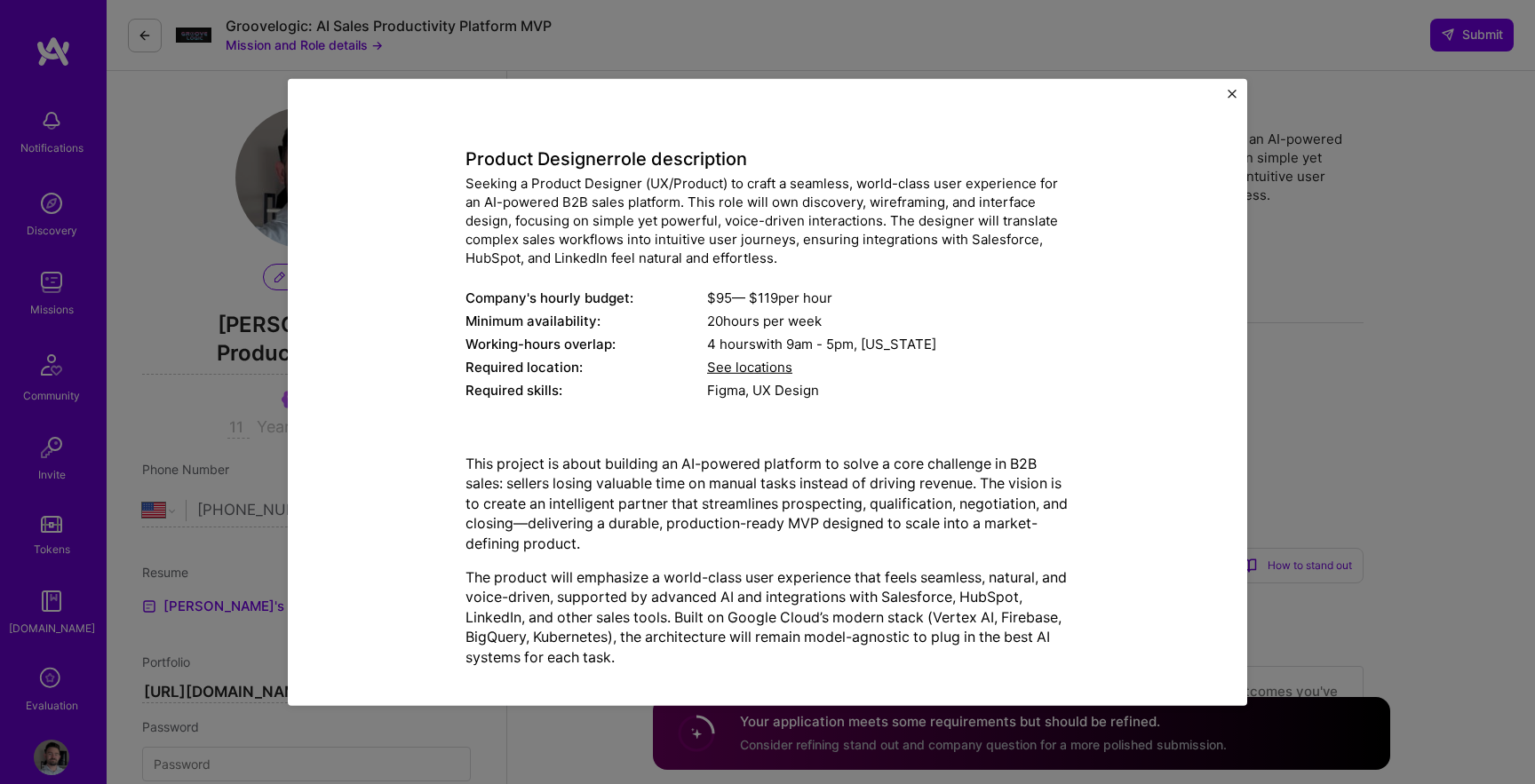
click at [768, 364] on span "See locations" at bounding box center [750, 367] width 85 height 17
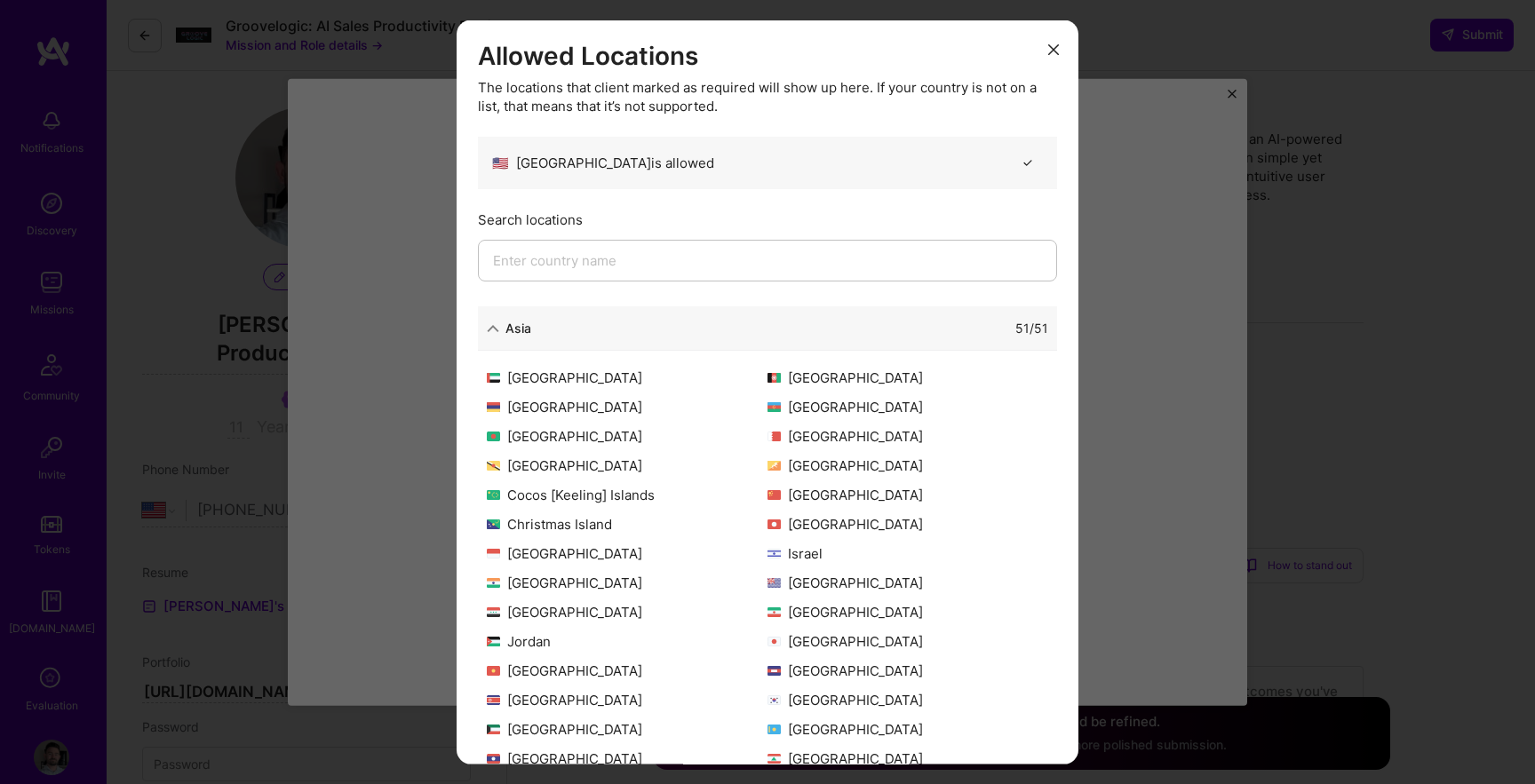
click at [629, 266] on input "modal" at bounding box center [767, 261] width 579 height 42
click at [602, 383] on div "[GEOGRAPHIC_DATA]" at bounding box center [627, 377] width 281 height 19
click at [753, 268] on input "modal" at bounding box center [767, 261] width 579 height 42
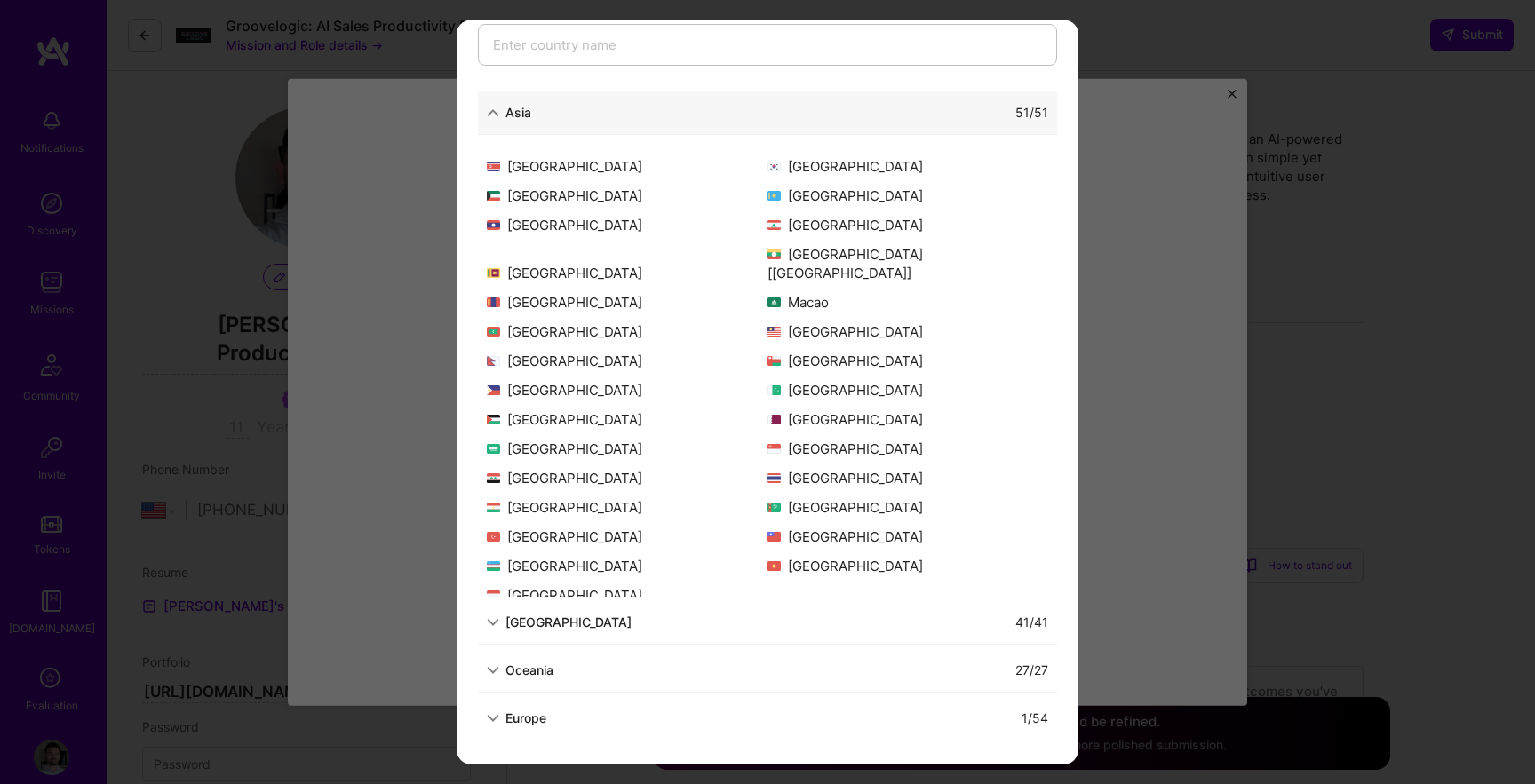
scroll to position [36, 0]
click at [559, 617] on div "[GEOGRAPHIC_DATA]" at bounding box center [568, 621] width 126 height 19
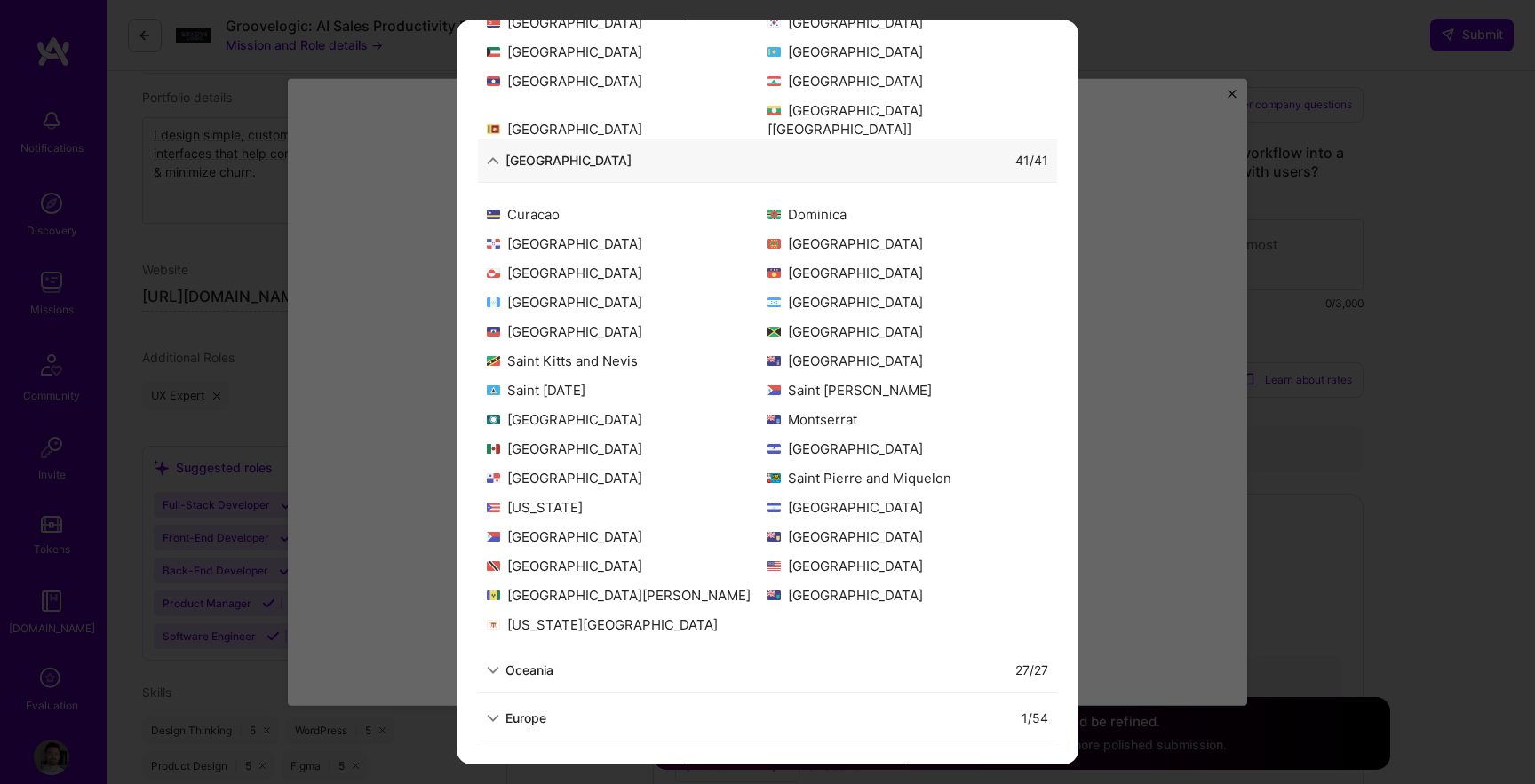
scroll to position [0, 0]
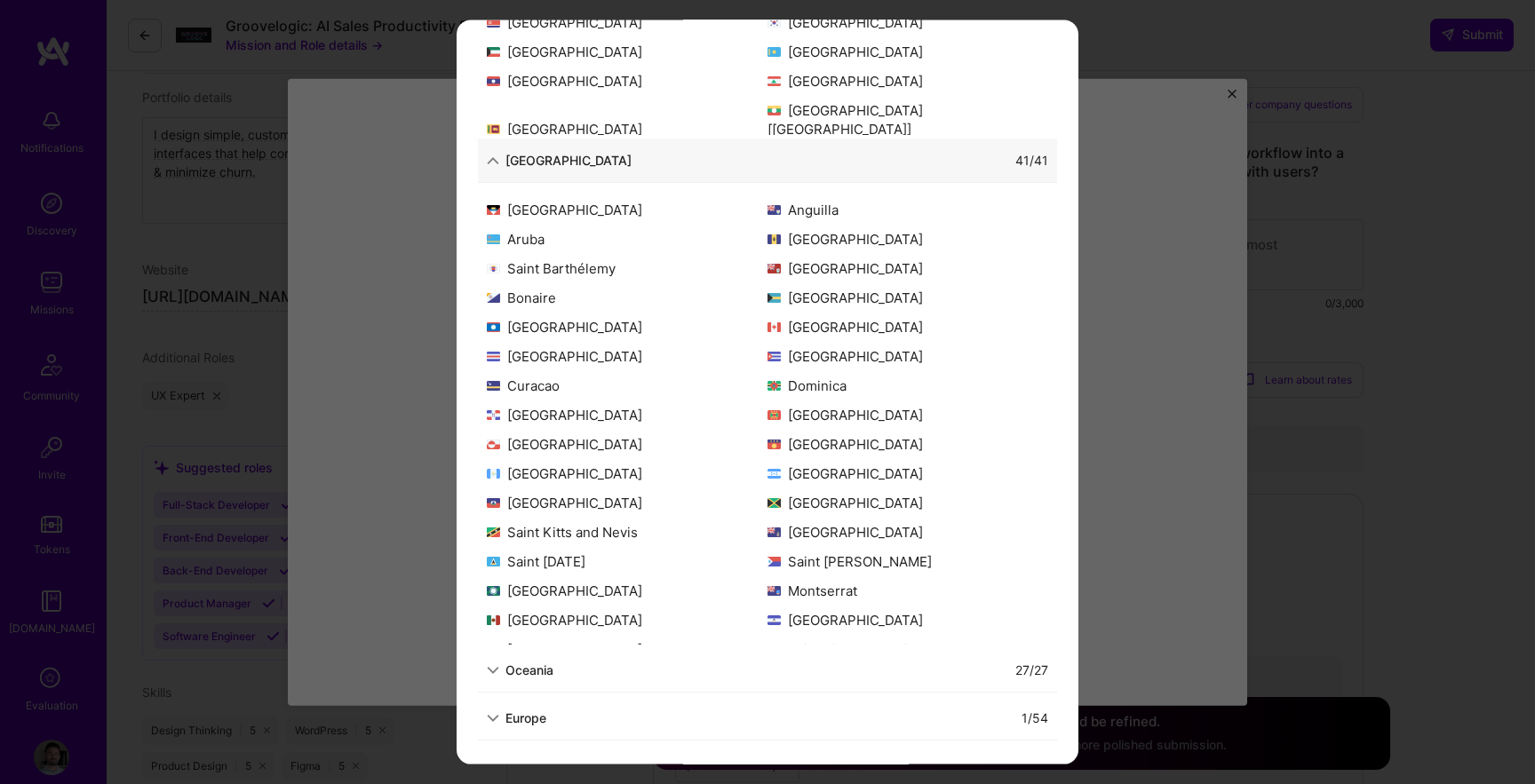
click at [534, 703] on div "Europe 1 / 54" at bounding box center [767, 719] width 579 height 45
click at [534, 706] on div "Europe 1 / 54" at bounding box center [767, 719] width 579 height 45
click at [526, 720] on div "Europe" at bounding box center [525, 718] width 41 height 19
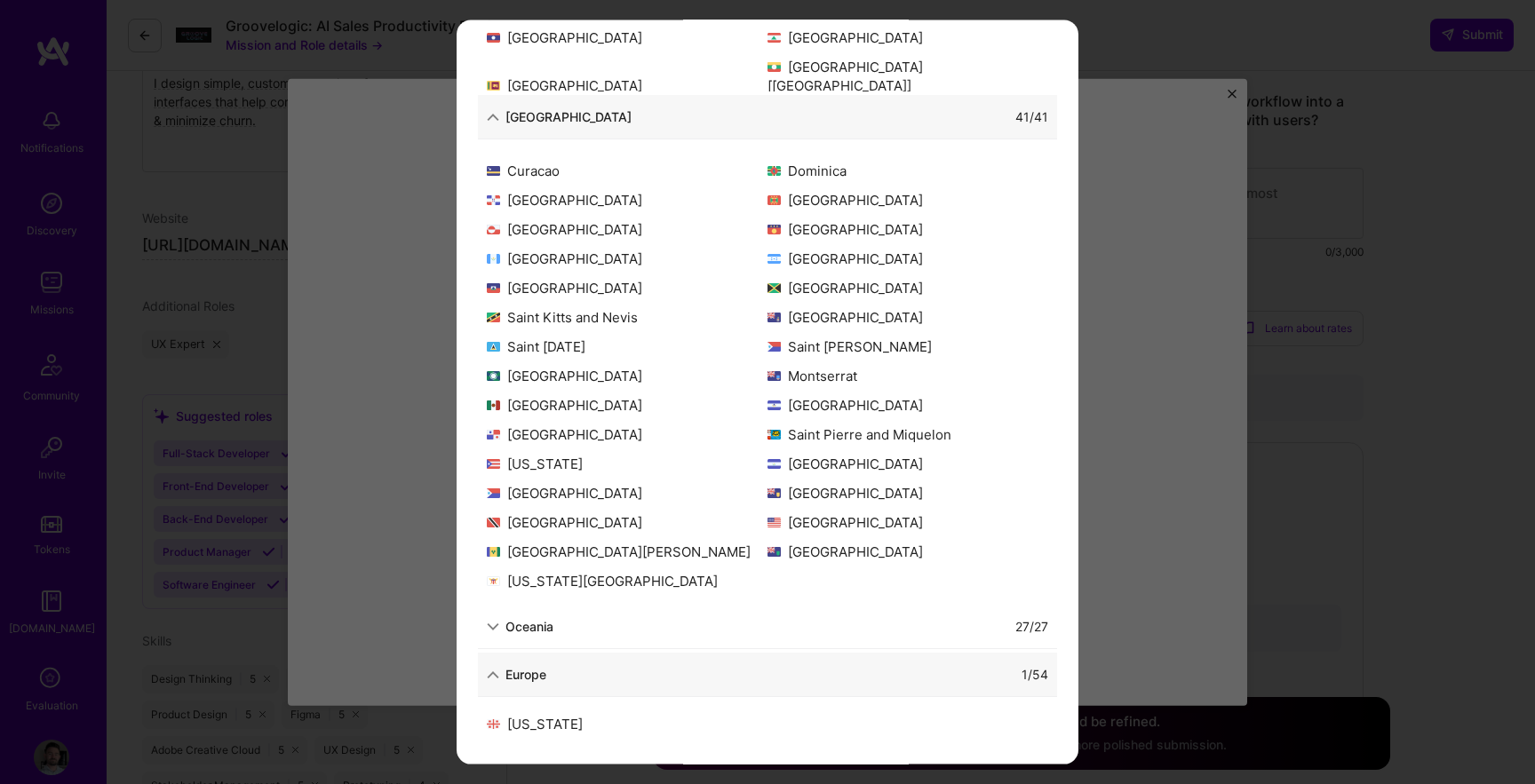
scroll to position [766, 0]
click at [536, 627] on div "Oceania" at bounding box center [529, 626] width 48 height 19
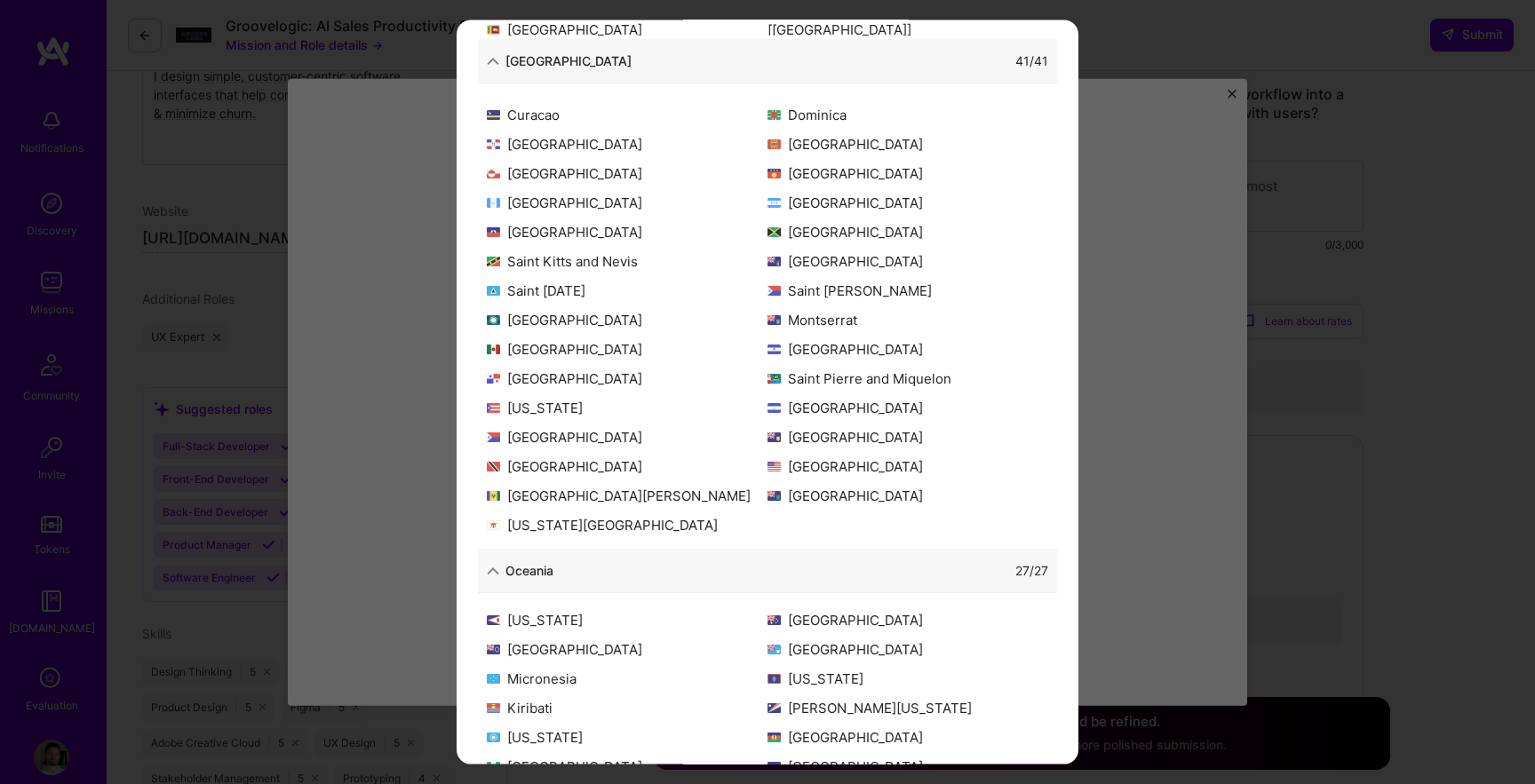
scroll to position [0, 0]
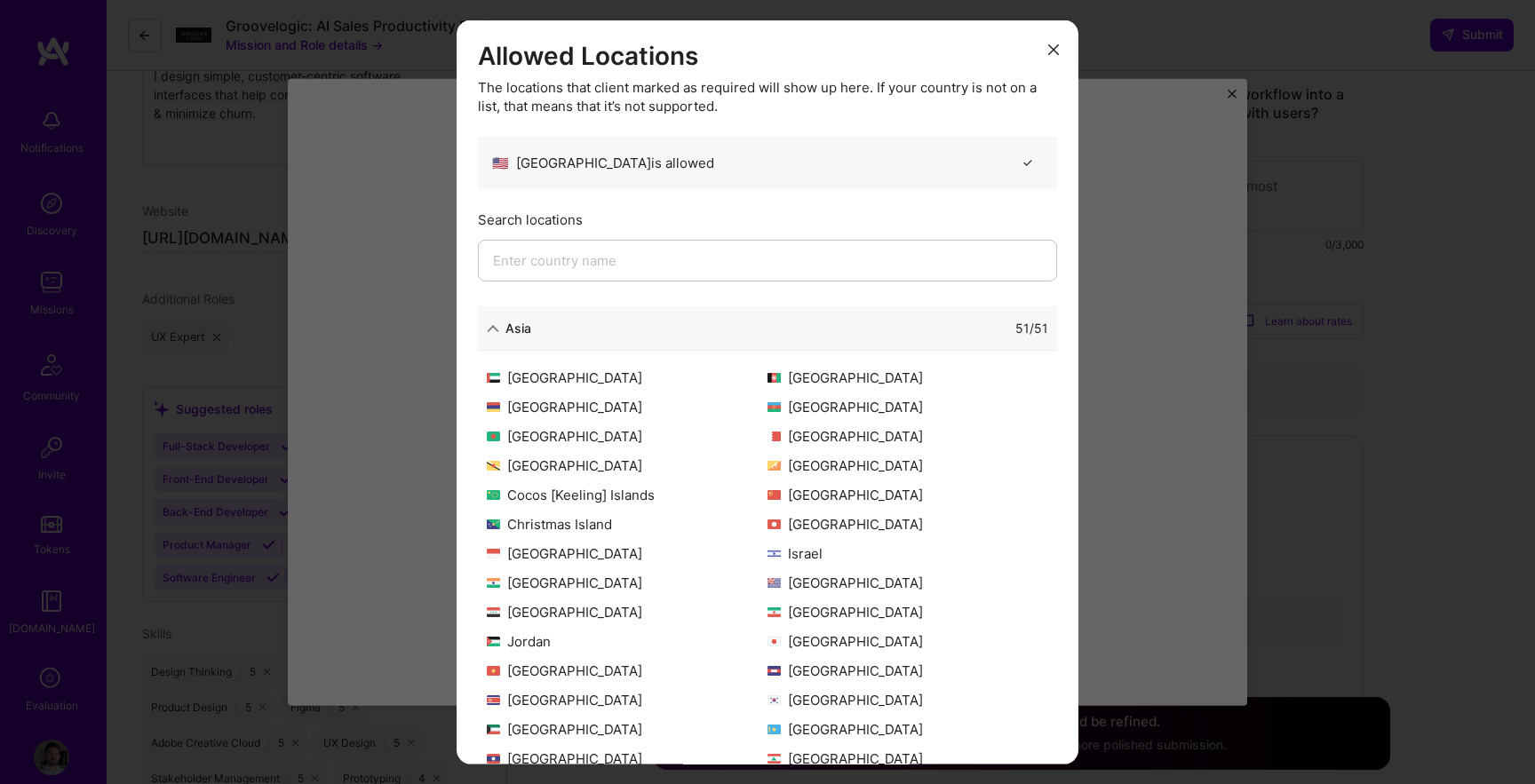
click at [1050, 53] on icon "modal" at bounding box center [1053, 50] width 11 height 11
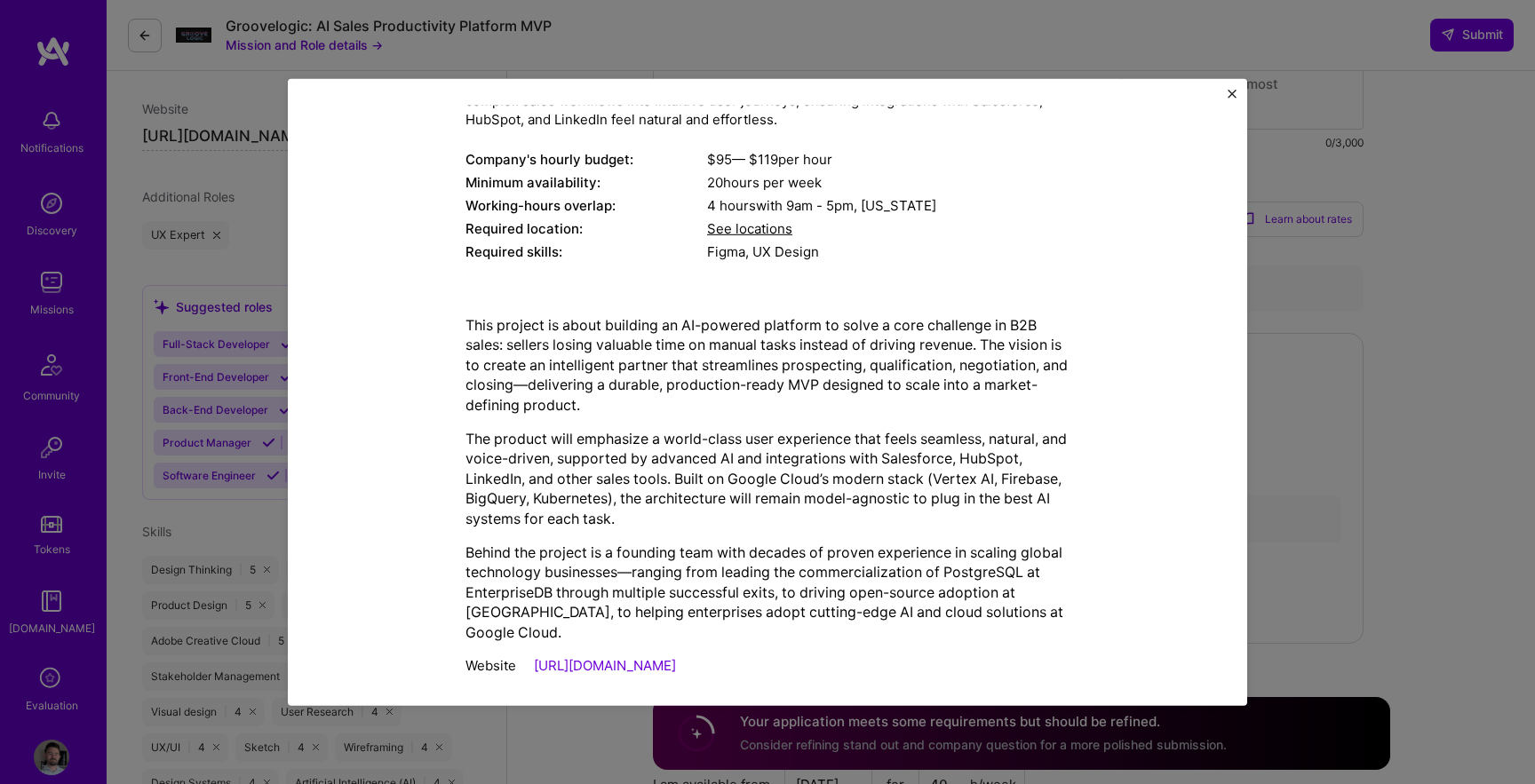
scroll to position [874, 0]
click at [580, 657] on link "[URL][DOMAIN_NAME]" at bounding box center [605, 665] width 142 height 17
click at [1371, 300] on div "Mission Description and Role Details Product Designer role description Seeking …" at bounding box center [768, 392] width 1535 height 784
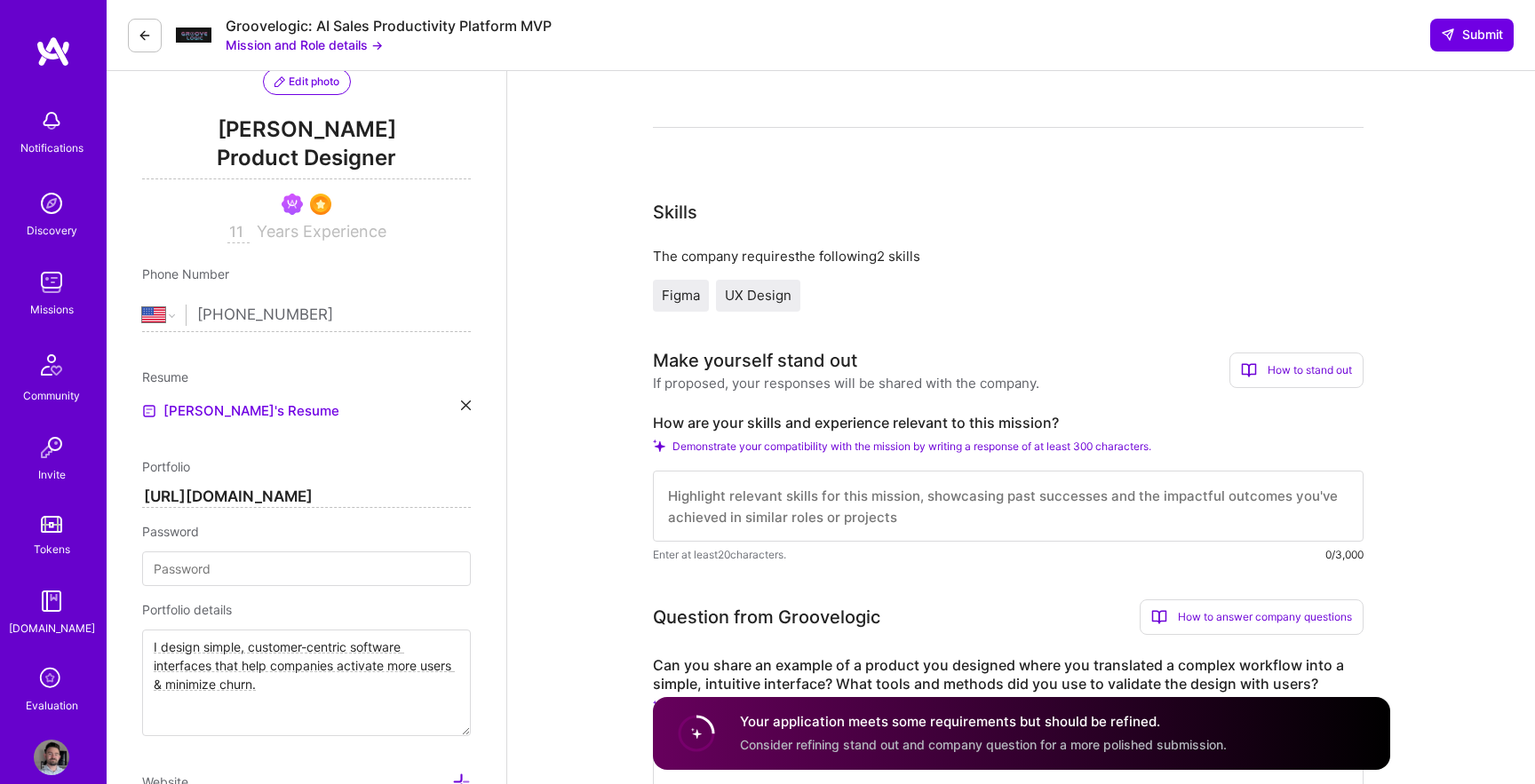
scroll to position [204, 0]
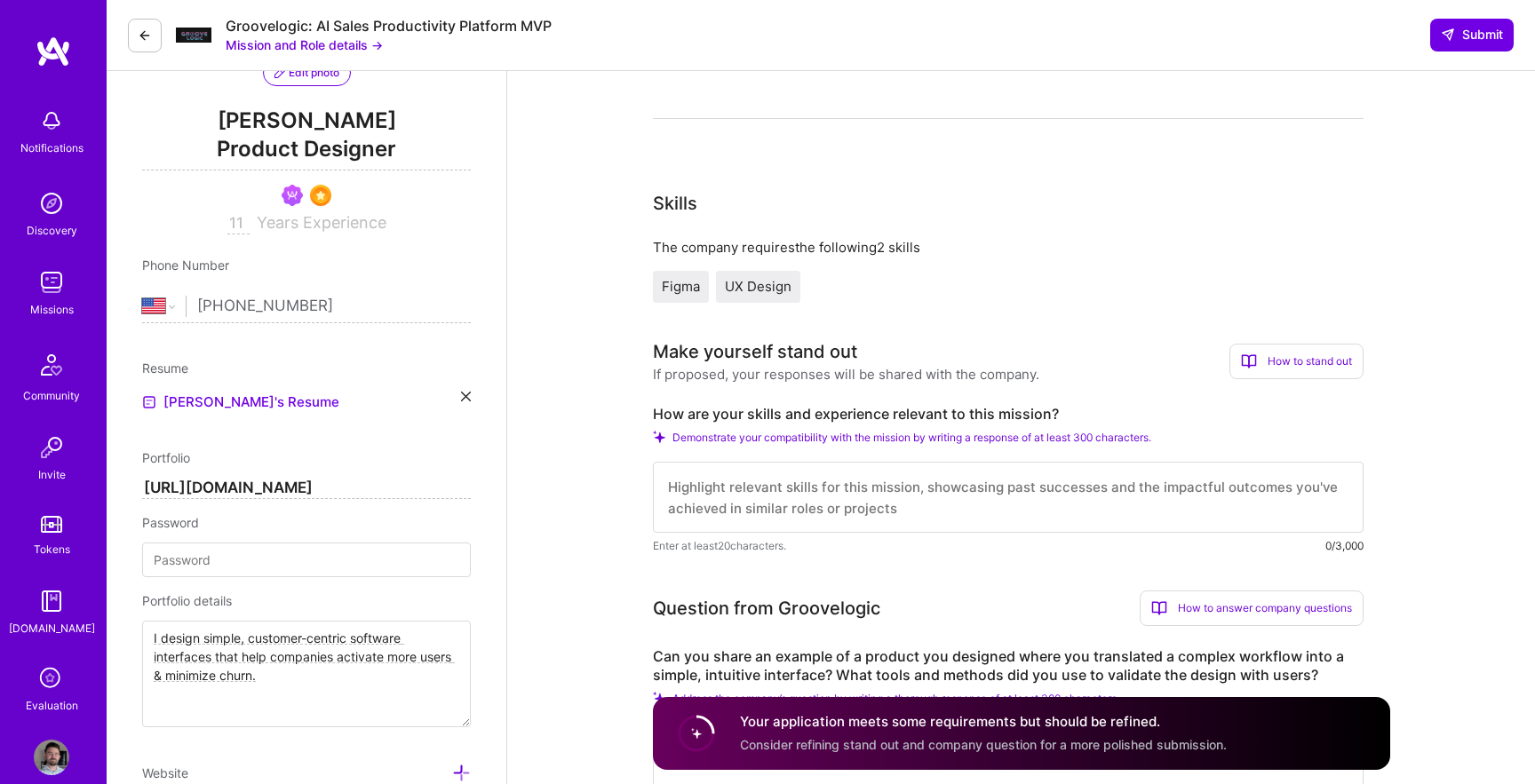
click at [783, 506] on textarea at bounding box center [1009, 497] width 711 height 71
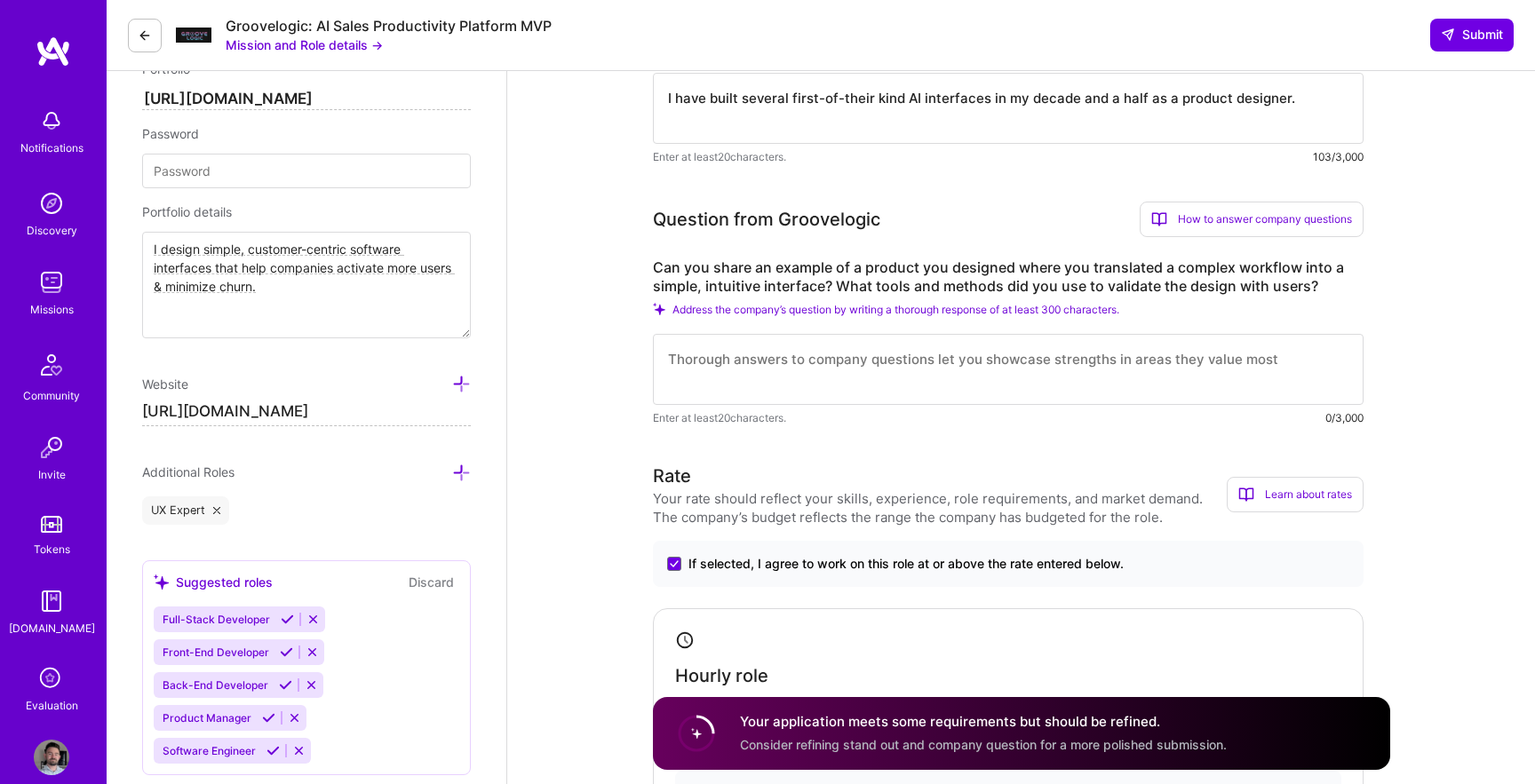
scroll to position [603, 0]
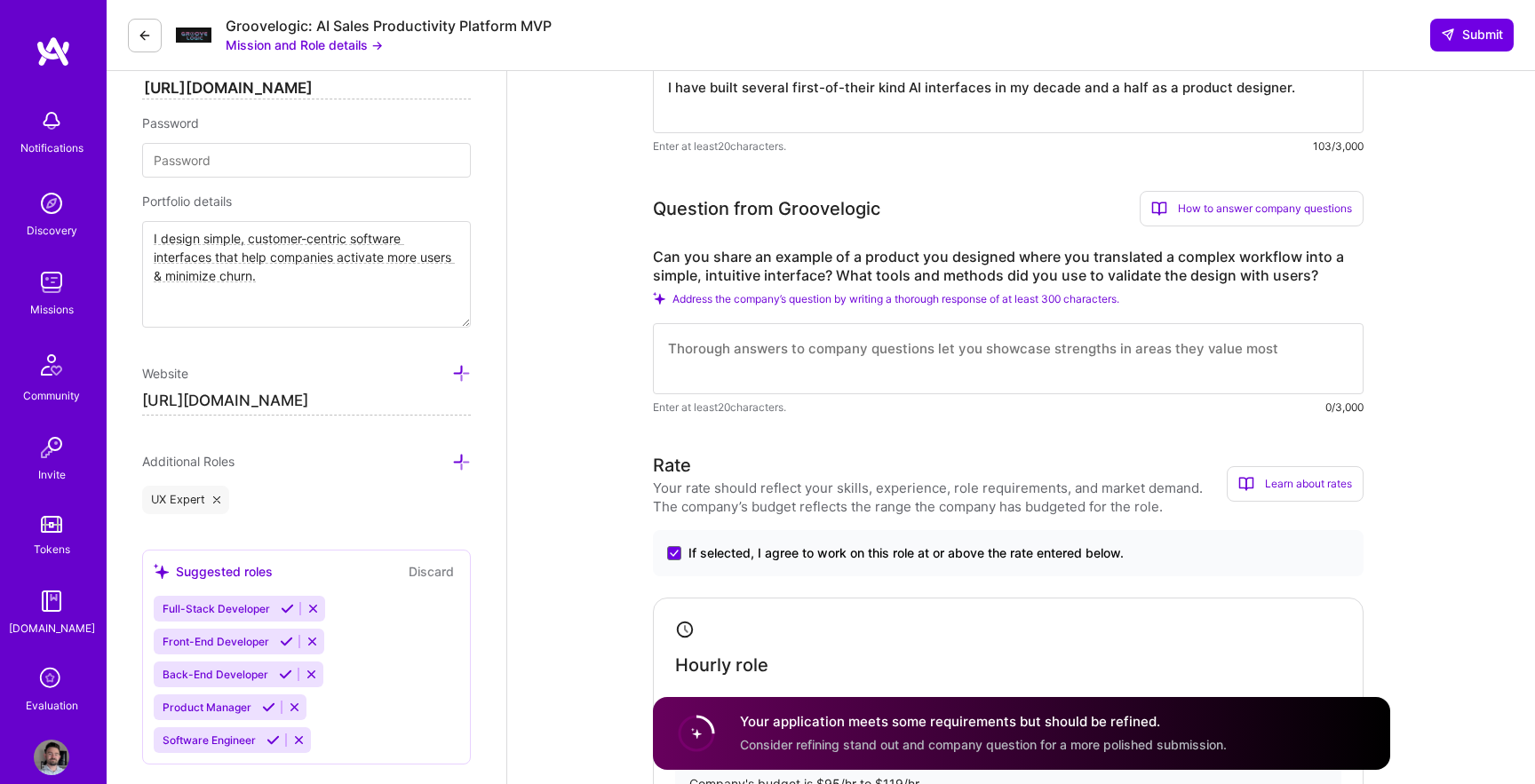
type textarea "I have built several first-of-their kind AI interfaces in my decade and a half …"
